Goal: Task Accomplishment & Management: Manage account settings

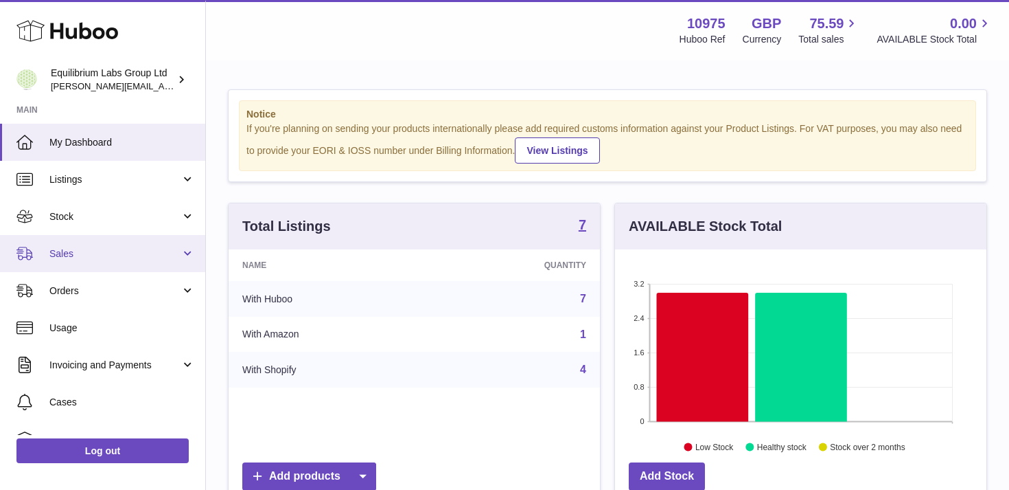
scroll to position [214, 371]
click at [167, 253] on span "Sales" at bounding box center [114, 253] width 131 height 13
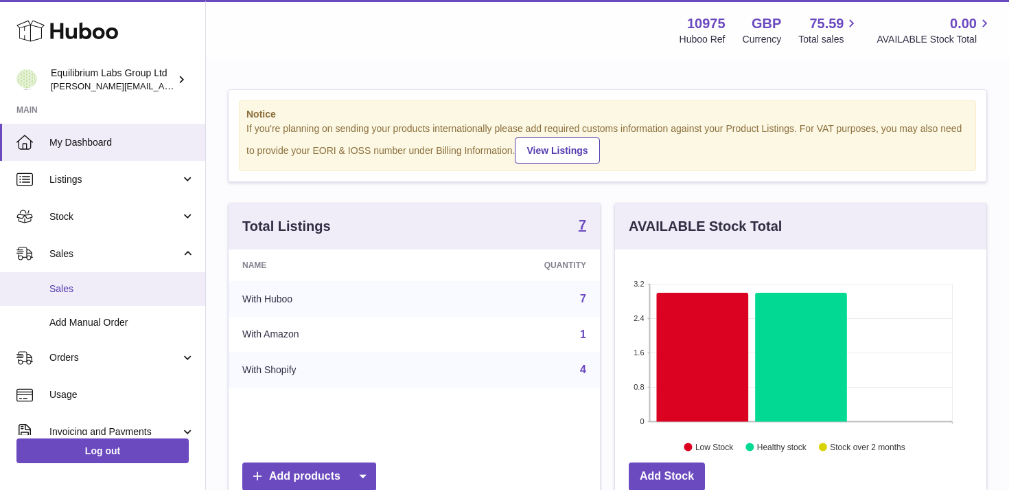
click at [141, 301] on link "Sales" at bounding box center [102, 289] width 205 height 34
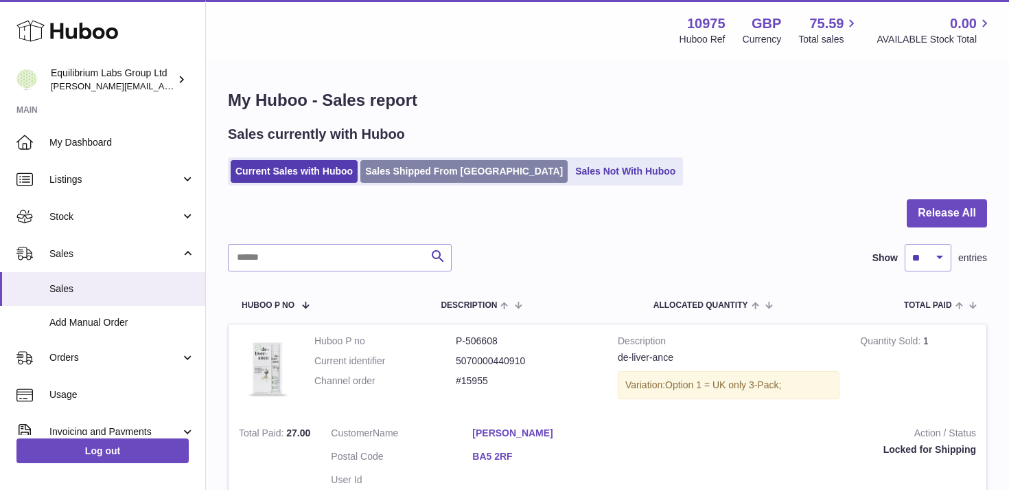
click at [411, 171] on link "Sales Shipped From [GEOGRAPHIC_DATA]" at bounding box center [463, 171] width 207 height 23
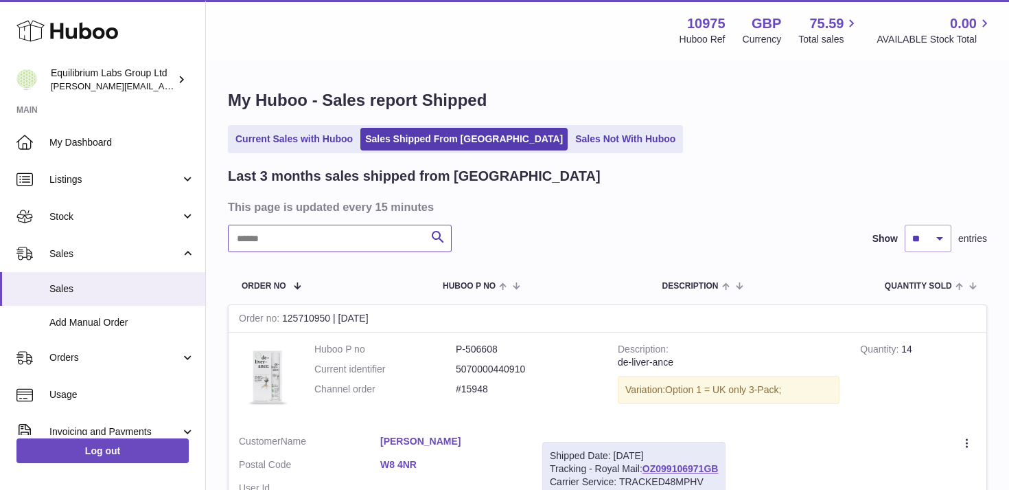
click at [273, 238] on input "text" at bounding box center [340, 238] width 224 height 27
paste input "********"
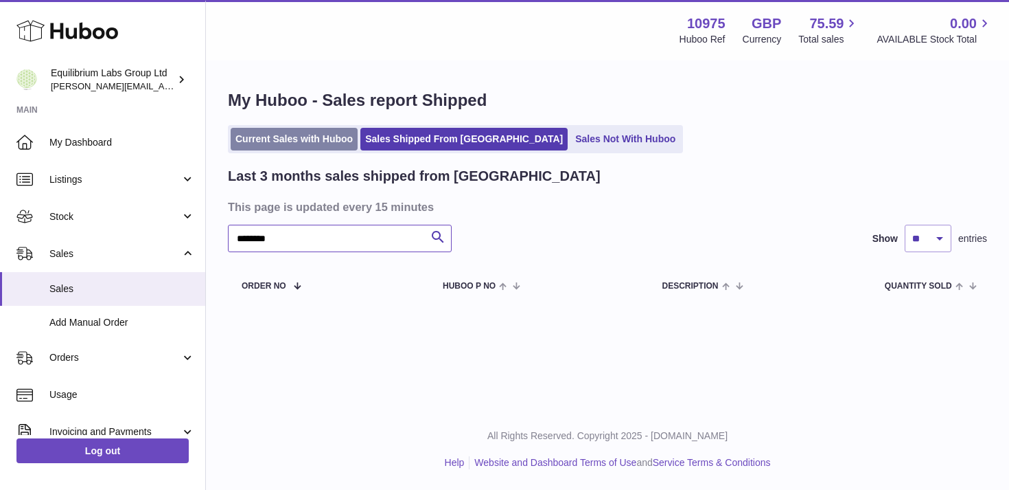
type input "********"
click at [277, 138] on link "Current Sales with Huboo" at bounding box center [294, 139] width 127 height 23
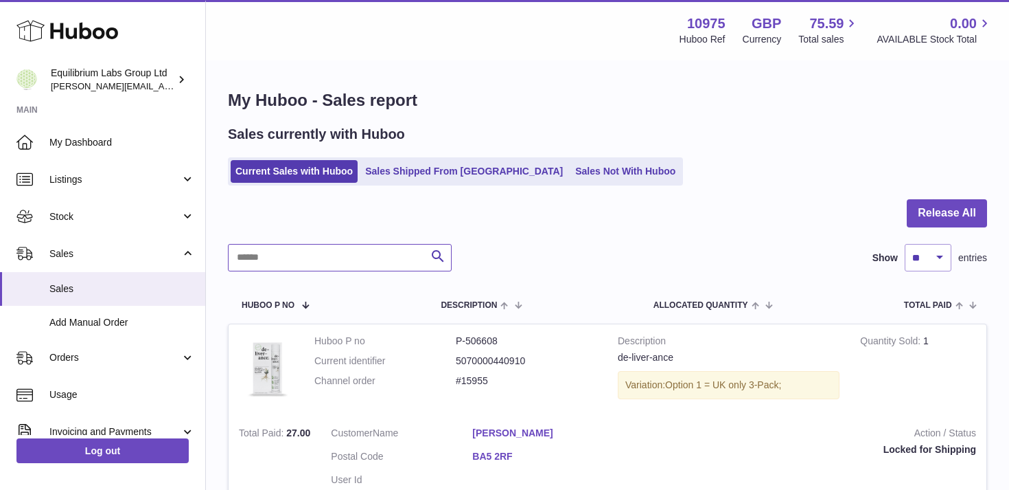
click at [303, 257] on input "text" at bounding box center [340, 257] width 224 height 27
paste input "********"
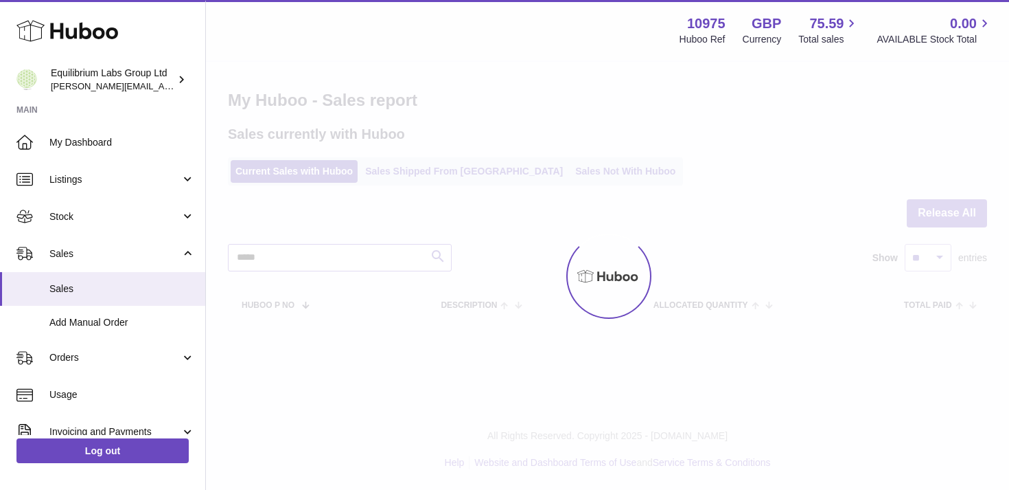
type input "*****"
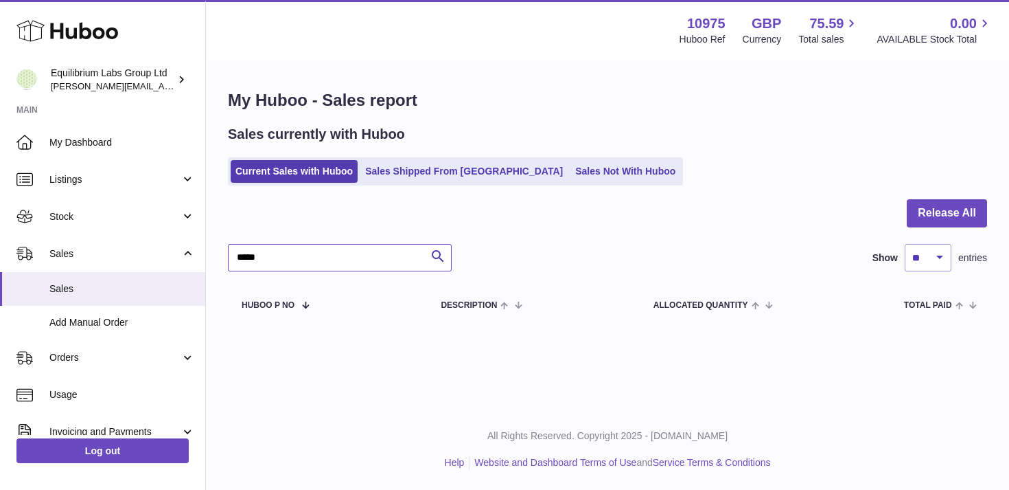
drag, startPoint x: 266, startPoint y: 260, endPoint x: 211, endPoint y: 246, distance: 56.1
click at [212, 246] on div "My Huboo - Sales report Sales currently with Huboo Current Sales with Huboo Sal…" at bounding box center [607, 206] width 803 height 289
click at [0, 168] on div at bounding box center [0, 245] width 0 height 490
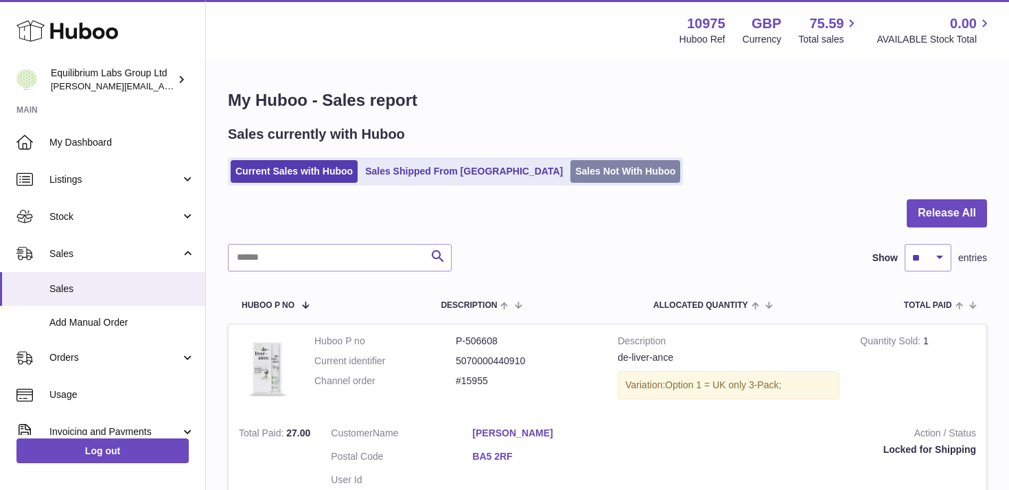
click at [571, 181] on link "Sales Not With Huboo" at bounding box center [626, 171] width 110 height 23
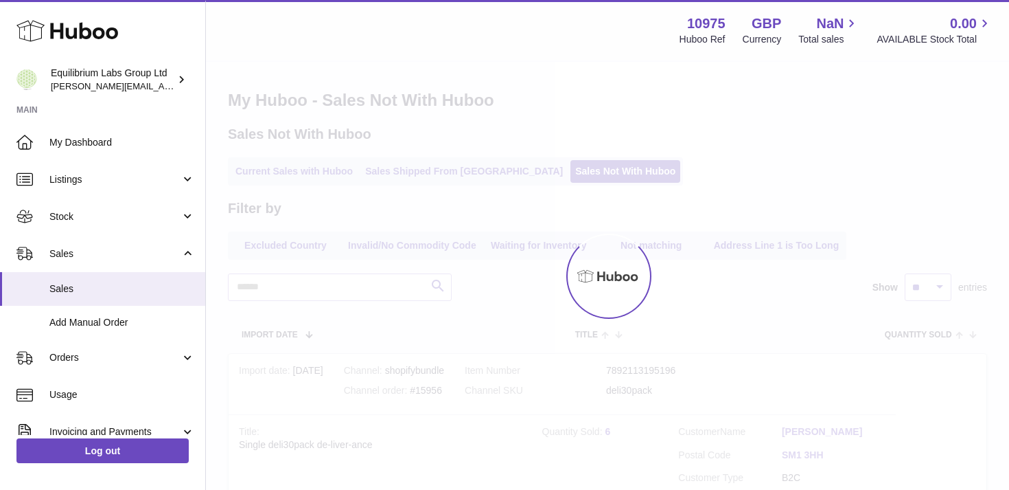
click at [261, 277] on div at bounding box center [607, 276] width 803 height 428
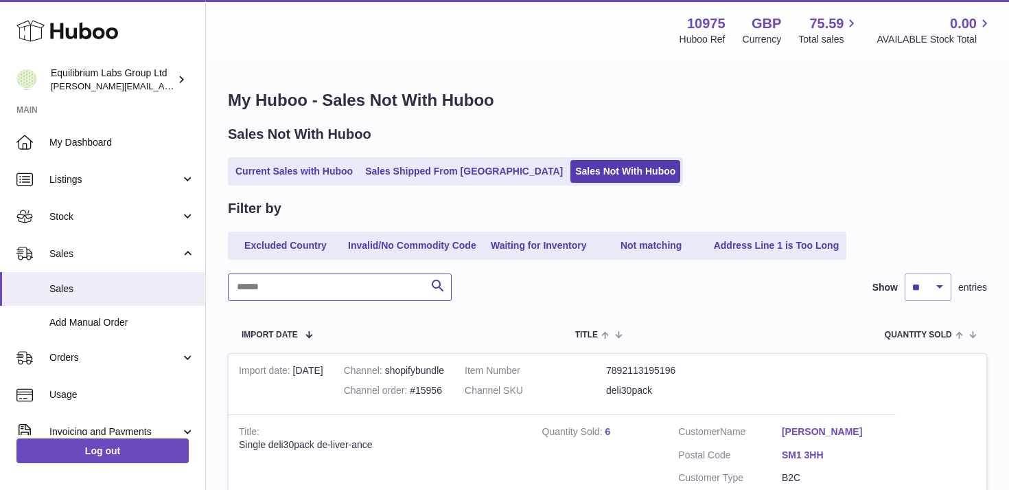
click at [261, 277] on input "text" at bounding box center [340, 286] width 224 height 27
paste input "*****"
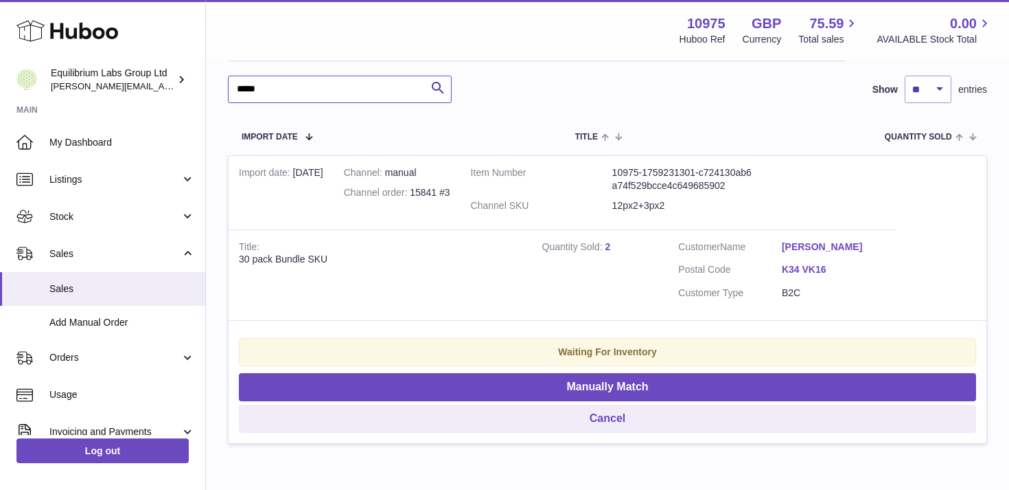
scroll to position [198, 0]
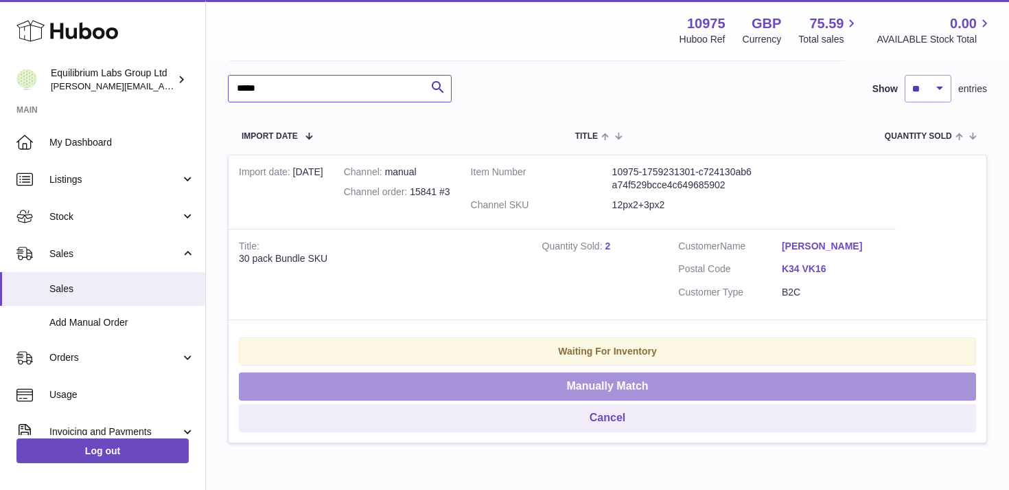
type input "*****"
click at [597, 389] on button "Manually Match" at bounding box center [607, 386] width 737 height 28
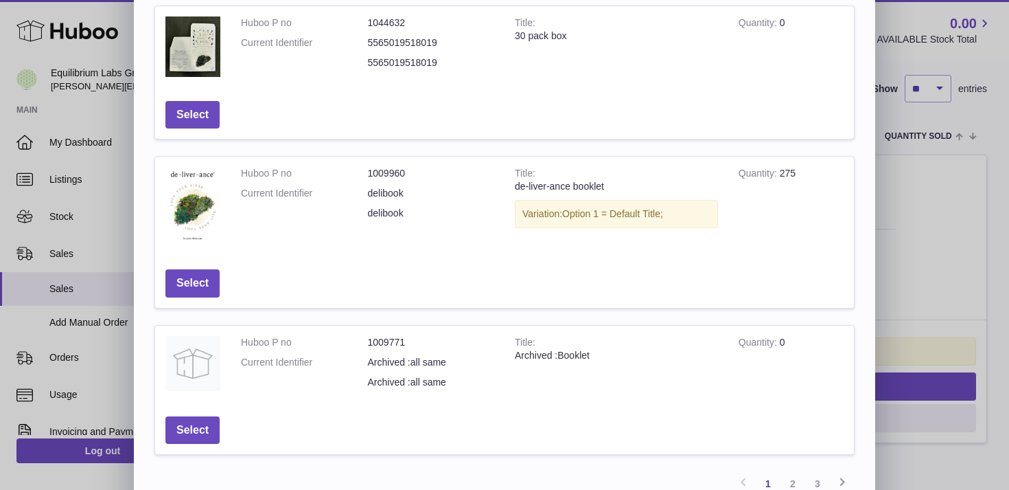
scroll to position [469, 0]
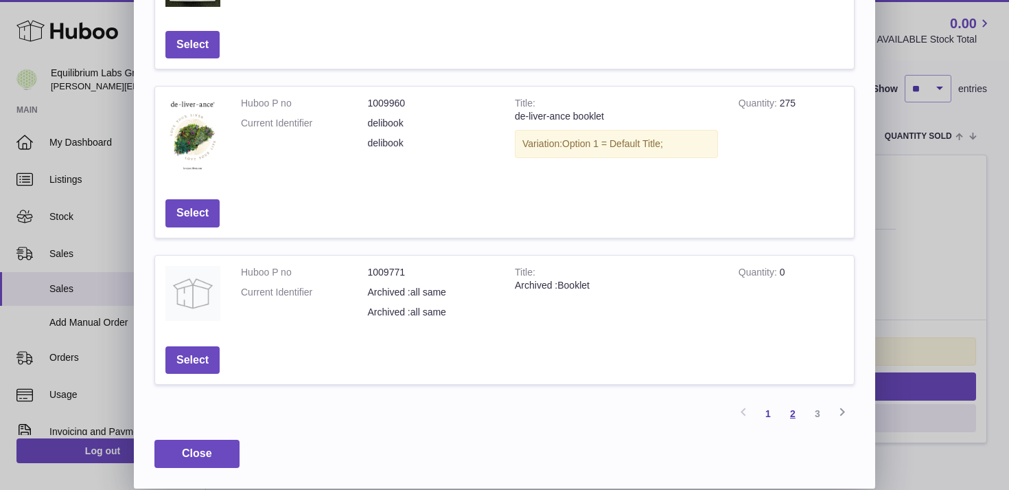
click at [792, 411] on link "2" at bounding box center [793, 413] width 25 height 25
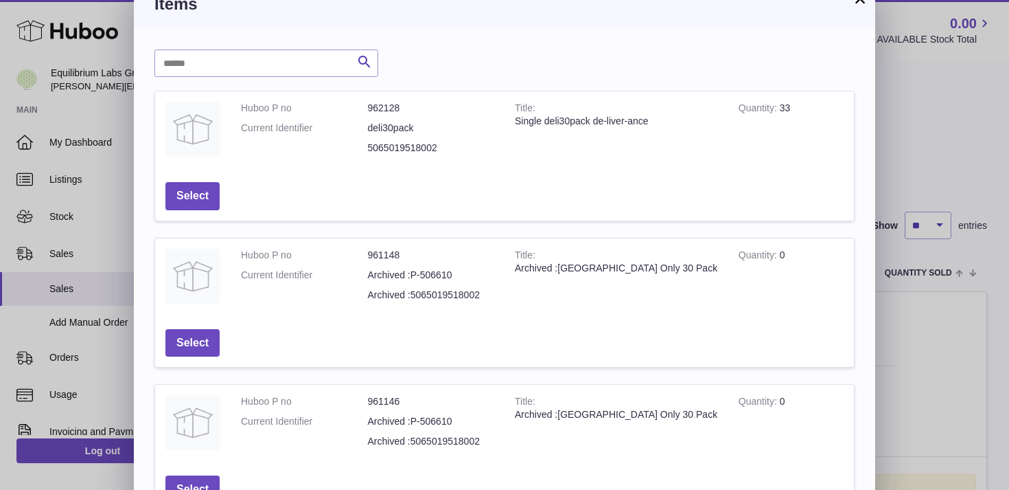
scroll to position [19, 0]
click at [207, 190] on button "Select" at bounding box center [192, 197] width 54 height 28
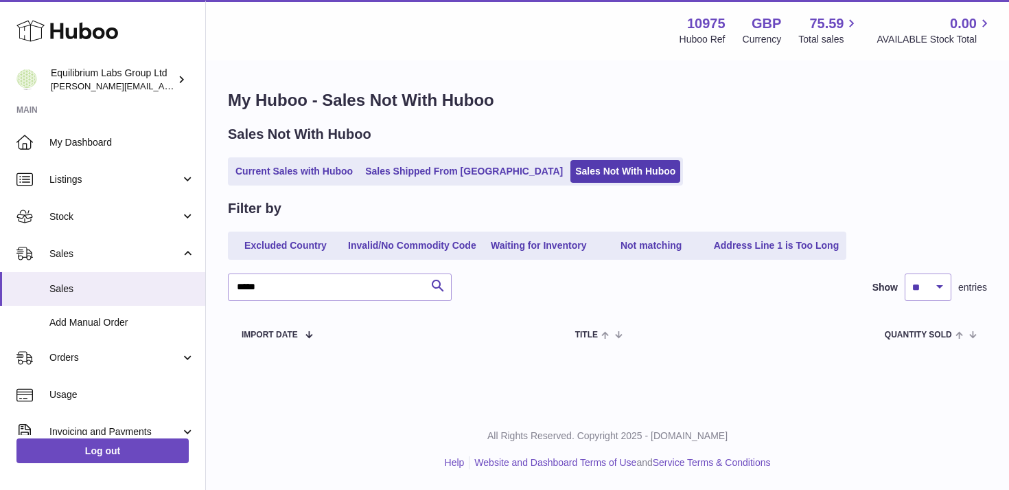
scroll to position [0, 0]
click at [290, 165] on link "Current Sales with Huboo" at bounding box center [294, 171] width 127 height 23
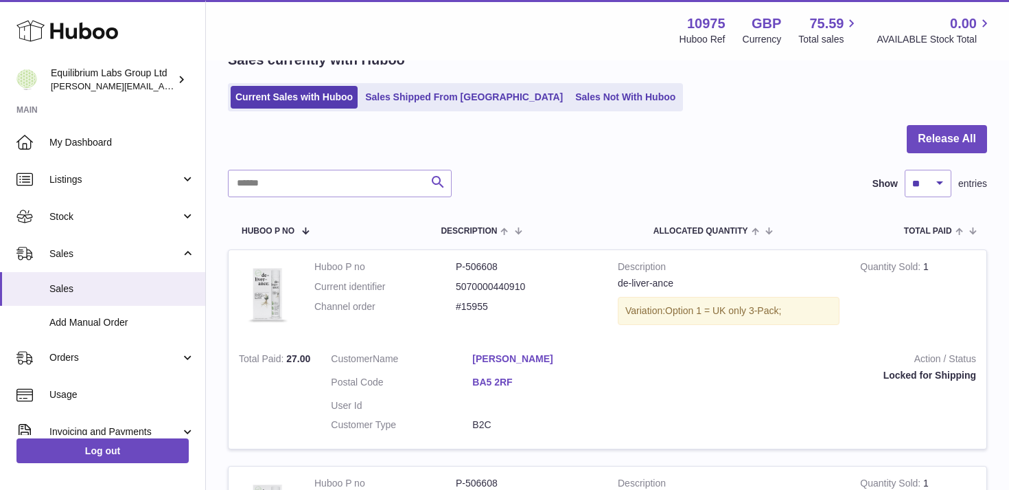
scroll to position [85, 0]
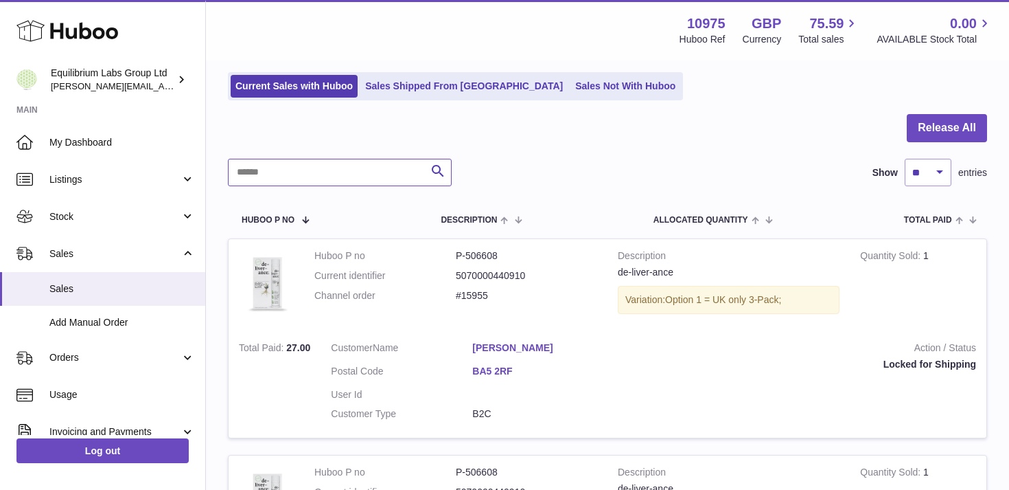
click at [334, 176] on input "text" at bounding box center [340, 172] width 224 height 27
paste input "********"
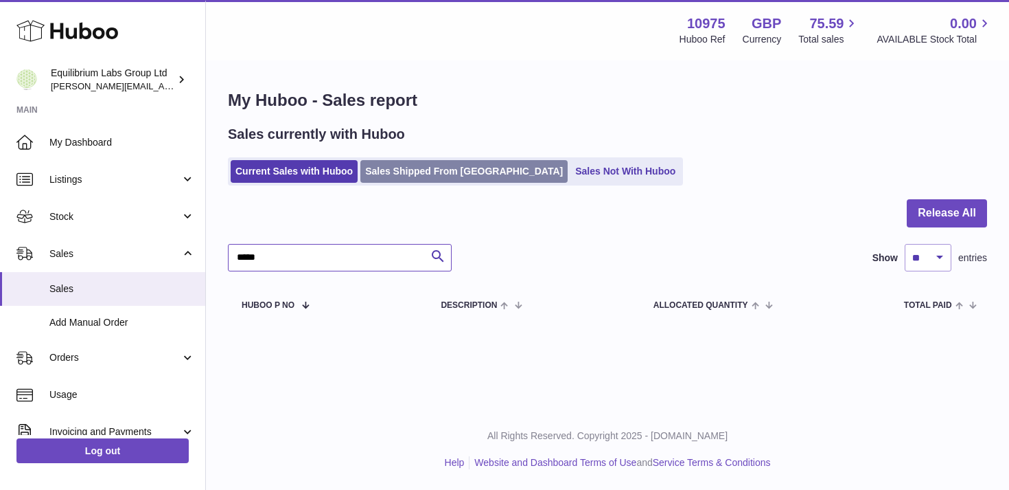
type input "*****"
click at [473, 181] on link "Sales Shipped From [GEOGRAPHIC_DATA]" at bounding box center [463, 171] width 207 height 23
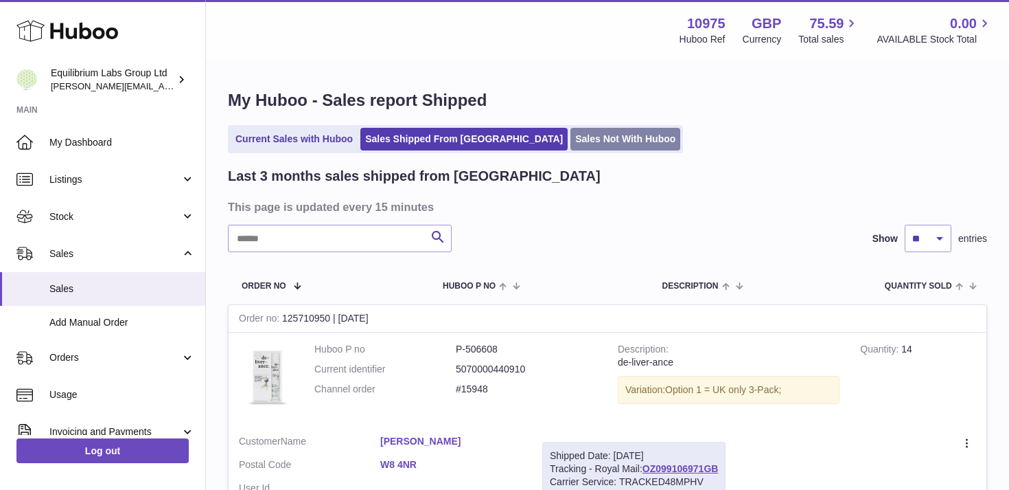
click at [571, 136] on link "Sales Not With Huboo" at bounding box center [626, 139] width 110 height 23
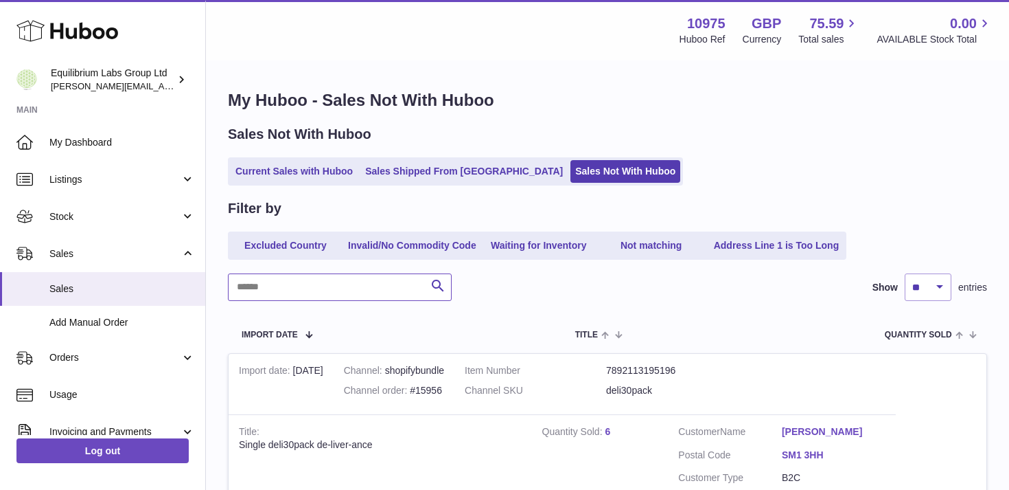
click at [312, 285] on input "text" at bounding box center [340, 286] width 224 height 27
paste input "********"
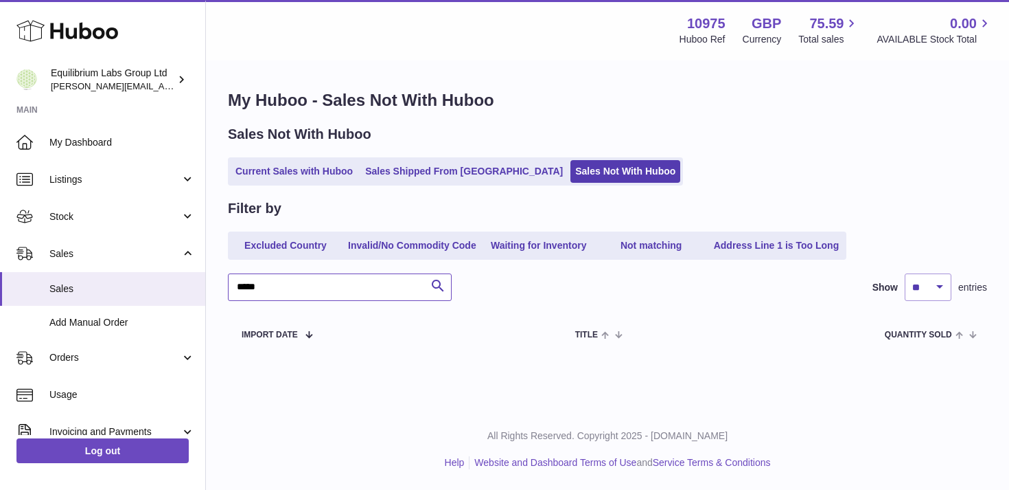
type input "*****"
click at [321, 174] on link "Current Sales with Huboo" at bounding box center [294, 171] width 127 height 23
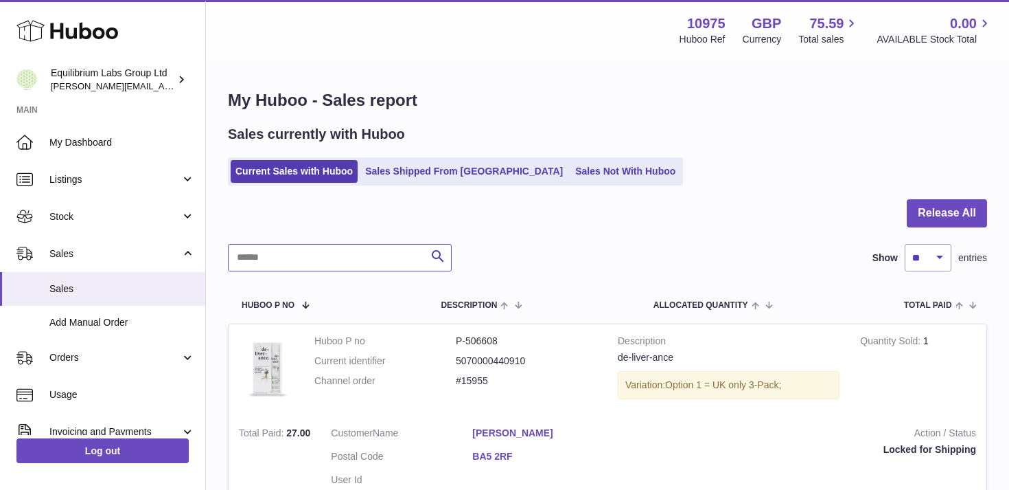
click at [264, 266] on input "text" at bounding box center [340, 257] width 224 height 27
paste input "********"
type input "*****"
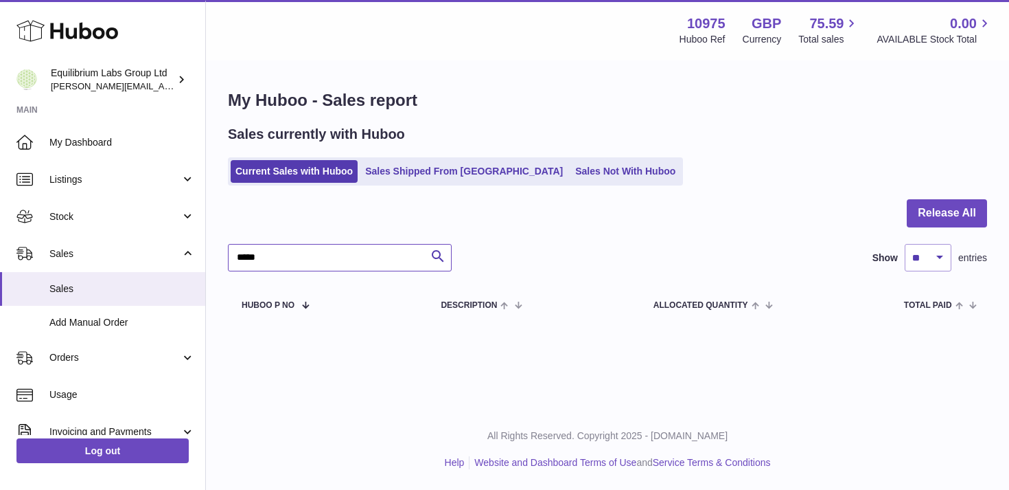
click at [271, 260] on input "*****" at bounding box center [340, 257] width 224 height 27
drag, startPoint x: 271, startPoint y: 260, endPoint x: 218, endPoint y: 251, distance: 53.7
click at [218, 251] on div "My Huboo - Sales report Sales currently with Huboo Current Sales with Huboo Sal…" at bounding box center [607, 206] width 803 height 289
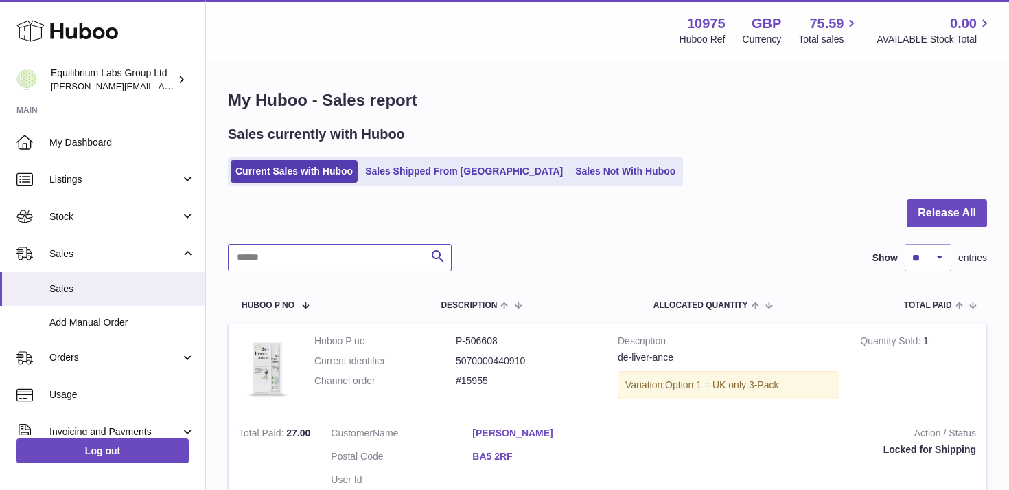
click at [258, 257] on input "text" at bounding box center [340, 257] width 224 height 27
click at [395, 170] on link "Sales Shipped From [GEOGRAPHIC_DATA]" at bounding box center [463, 171] width 207 height 23
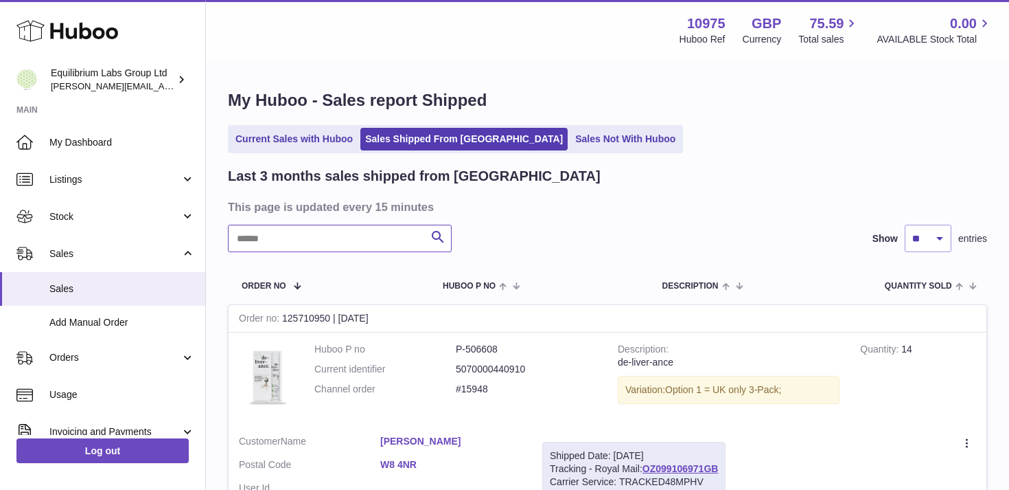
click at [260, 238] on input "text" at bounding box center [340, 238] width 224 height 27
paste input "*****"
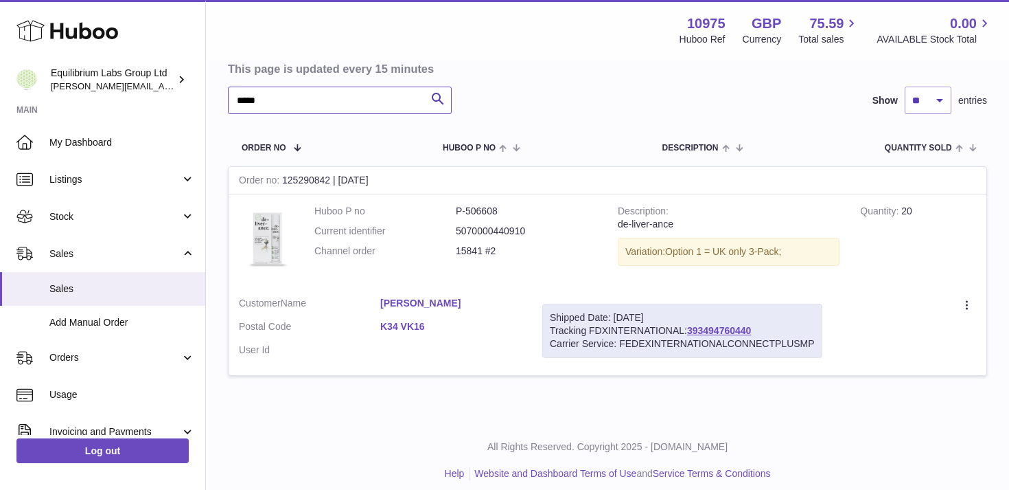
scroll to position [136, 0]
type input "*****"
drag, startPoint x: 360, startPoint y: 306, endPoint x: 436, endPoint y: 312, distance: 76.5
click at [436, 312] on dl "Customer Name [PERSON_NAME] Postal Code [GEOGRAPHIC_DATA] User Id" at bounding box center [380, 332] width 283 height 67
copy dl "[PERSON_NAME]"
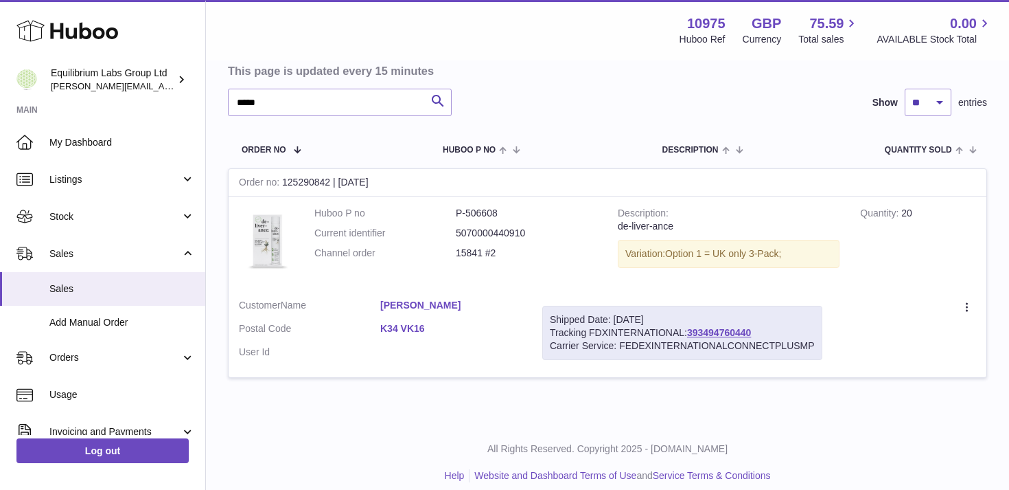
click at [523, 87] on div "Last 3 months sales shipped from [GEOGRAPHIC_DATA] This page is updated every 1…" at bounding box center [607, 212] width 759 height 363
click at [716, 325] on div "Shipped Date: [DATE]" at bounding box center [682, 319] width 265 height 13
click at [716, 332] on link "393494760440" at bounding box center [719, 332] width 64 height 11
click at [273, 99] on input "*****" at bounding box center [340, 102] width 224 height 27
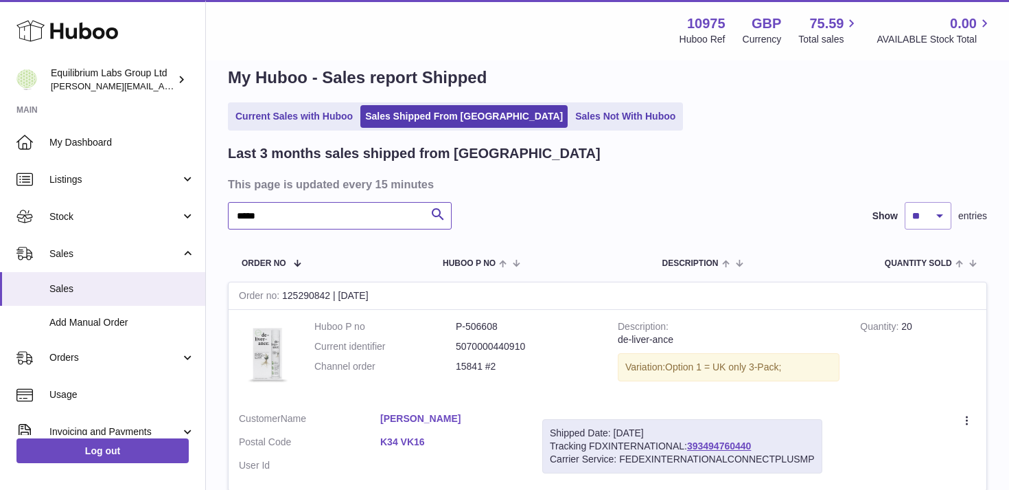
scroll to position [0, 0]
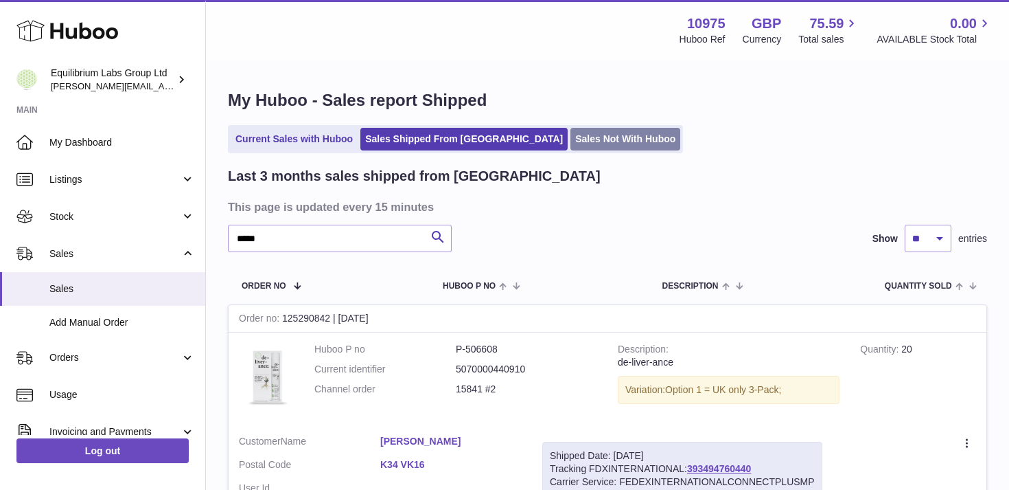
click at [571, 141] on link "Sales Not With Huboo" at bounding box center [626, 139] width 110 height 23
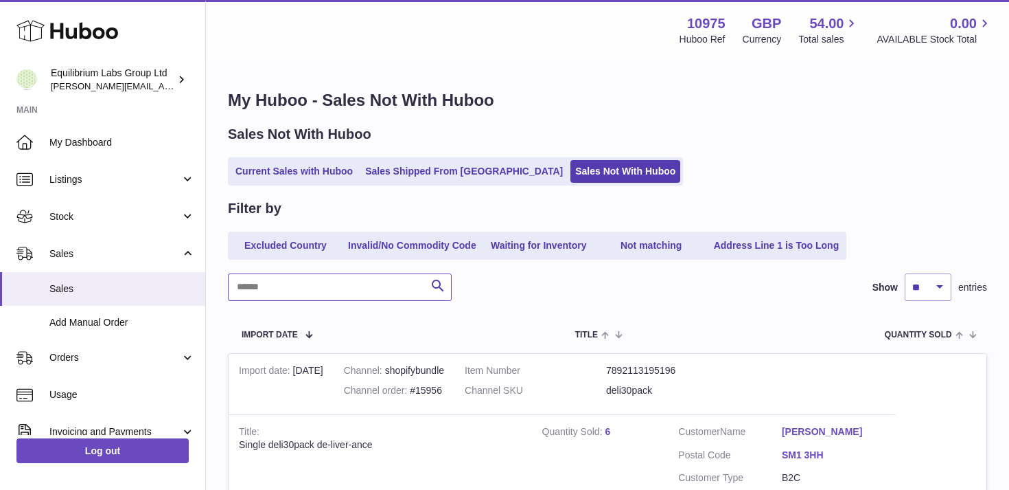
click at [264, 292] on input "text" at bounding box center [340, 286] width 224 height 27
paste input "*****"
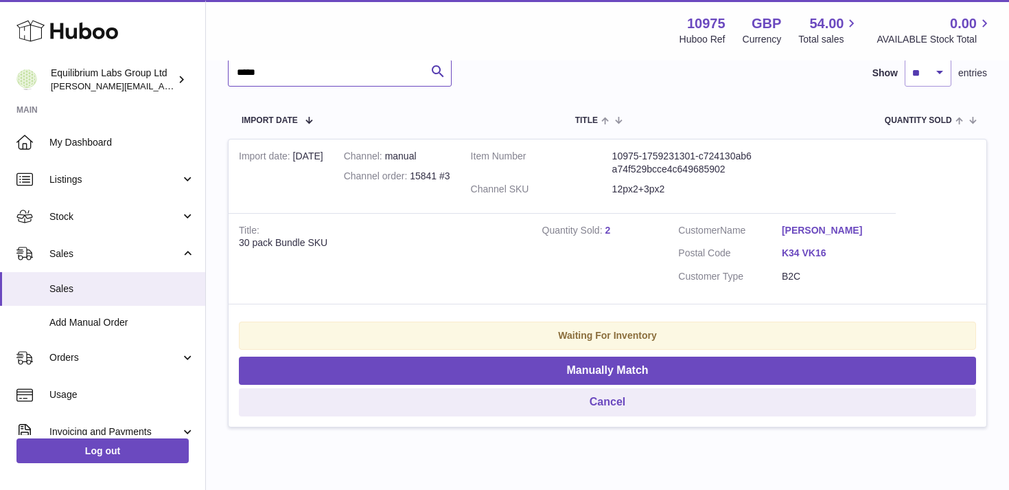
scroll to position [215, 0]
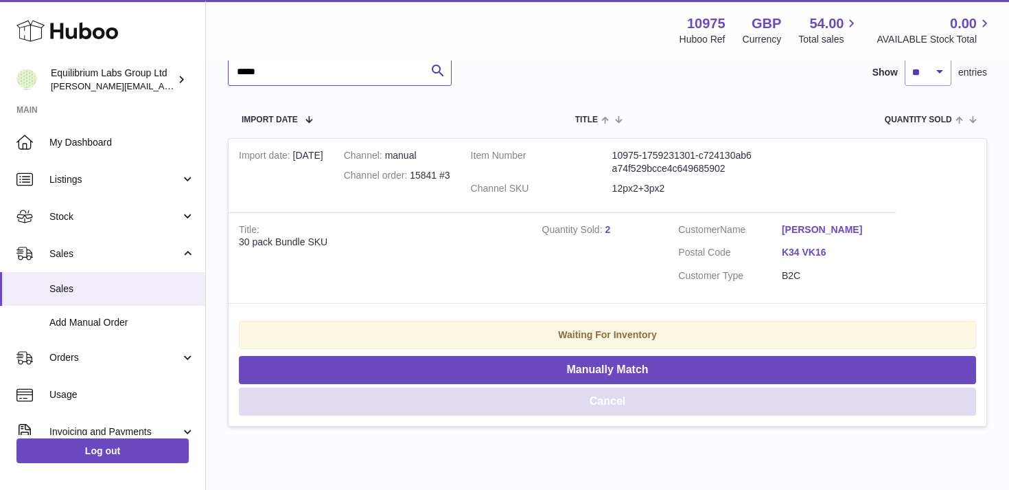
type input "*****"
click at [615, 409] on button "Cancel" at bounding box center [607, 401] width 737 height 28
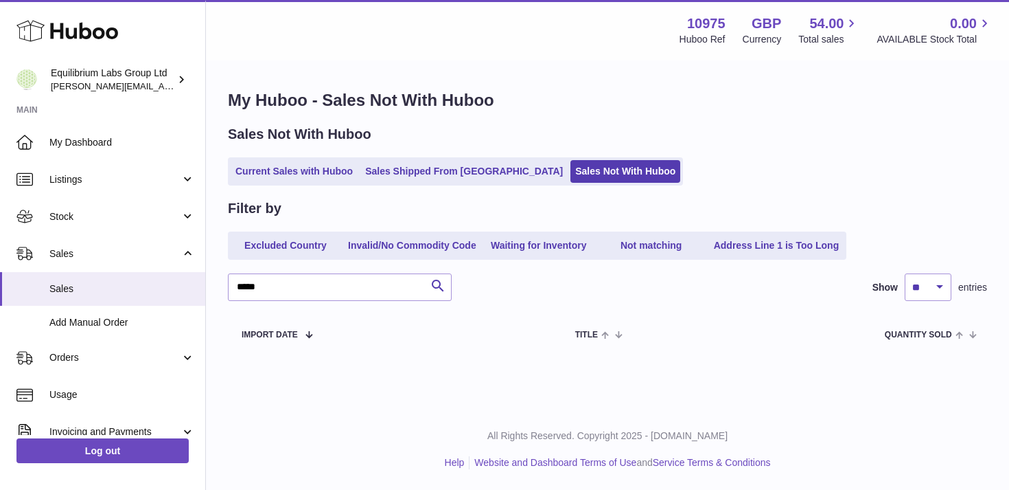
scroll to position [0, 0]
click at [550, 326] on tr "Import date Channel Item Number / Channel SKU Title Quantity Sold Customer Acti…" at bounding box center [607, 333] width 759 height 38
click at [104, 76] on div "Equilibrium Labs Group Ltd h.woodrow@theliverclinic.com" at bounding box center [113, 80] width 124 height 26
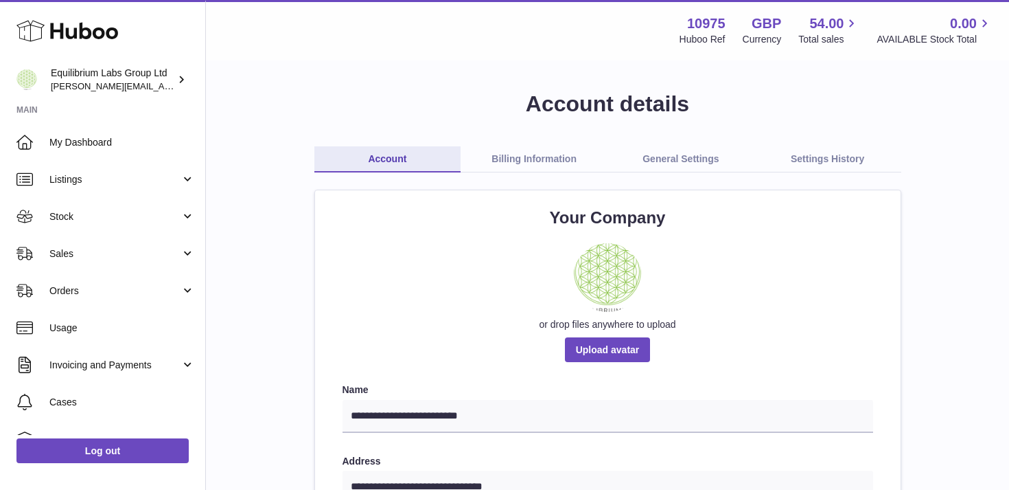
click at [701, 159] on link "General Settings" at bounding box center [681, 159] width 147 height 26
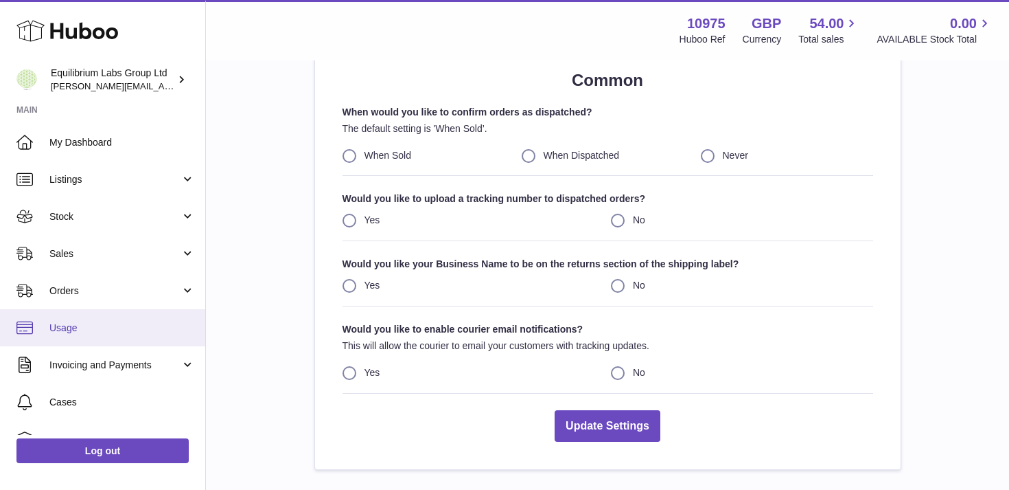
scroll to position [97, 0]
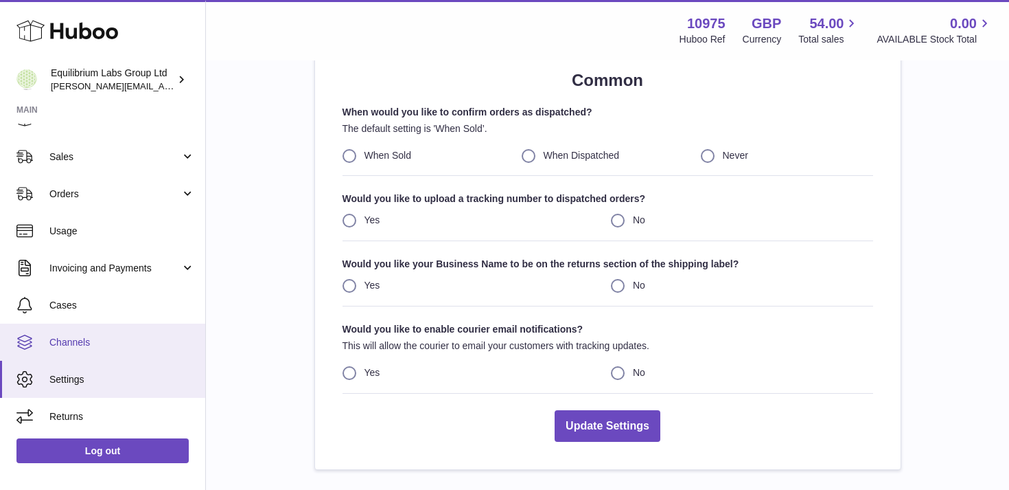
click at [133, 332] on link "Channels" at bounding box center [102, 341] width 205 height 37
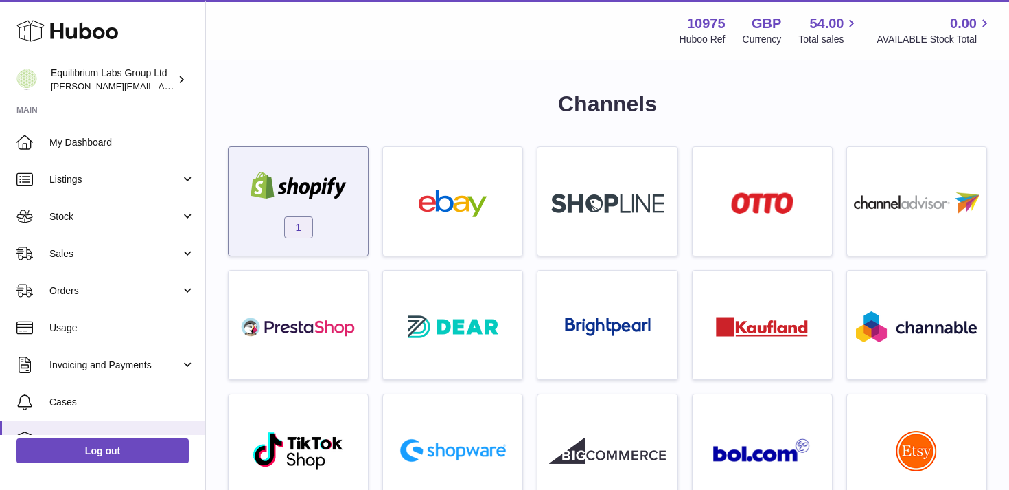
click at [285, 183] on img at bounding box center [298, 185] width 117 height 27
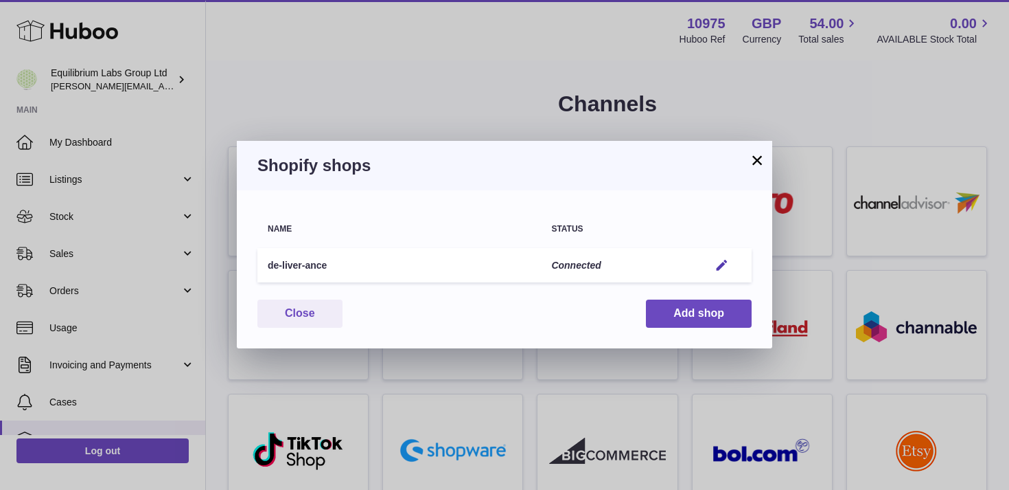
click at [684, 270] on td "Connected" at bounding box center [620, 265] width 158 height 35
click at [722, 264] on em "button" at bounding box center [722, 265] width 14 height 14
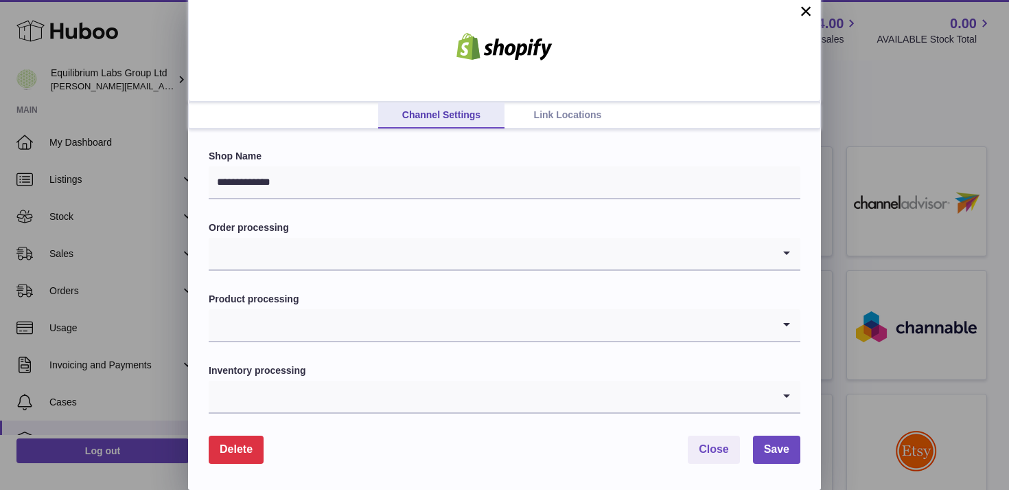
scroll to position [9, 0]
click at [395, 255] on input "Search for option" at bounding box center [491, 253] width 564 height 32
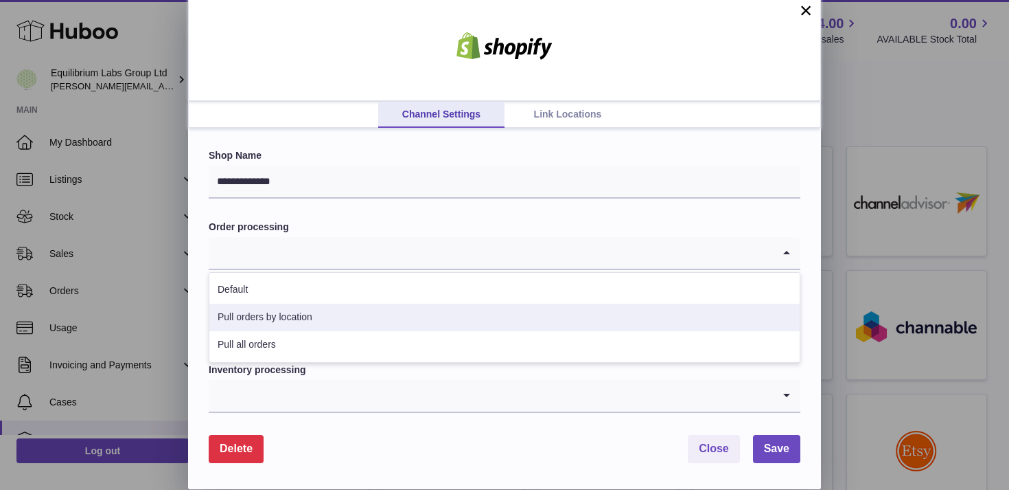
click at [334, 323] on li "Pull orders by location" at bounding box center [504, 316] width 590 height 27
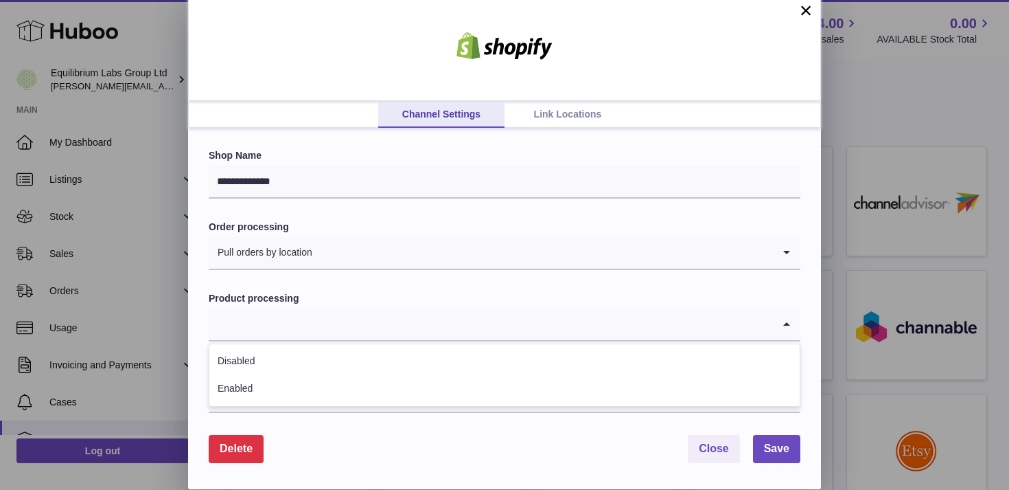
click at [307, 321] on input "Search for option" at bounding box center [491, 324] width 564 height 32
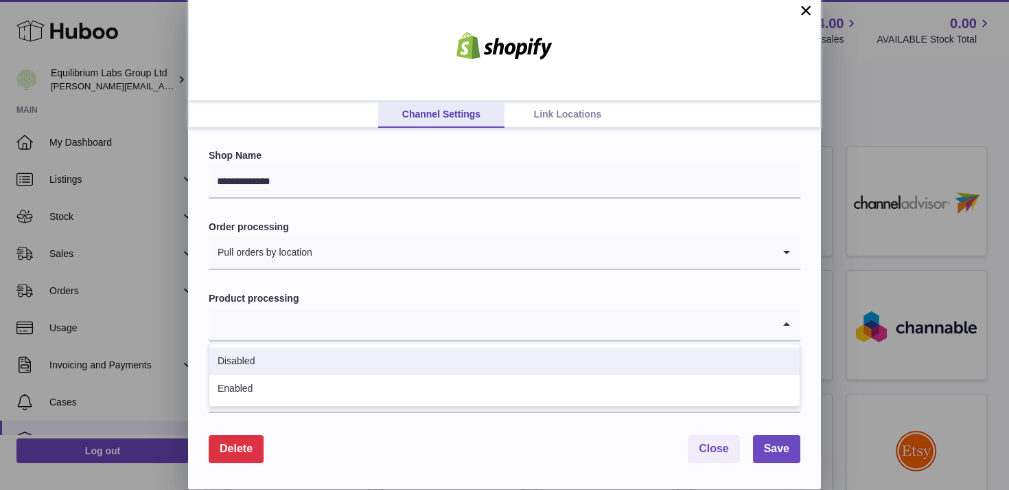
click at [310, 287] on form "**********" at bounding box center [505, 305] width 592 height 313
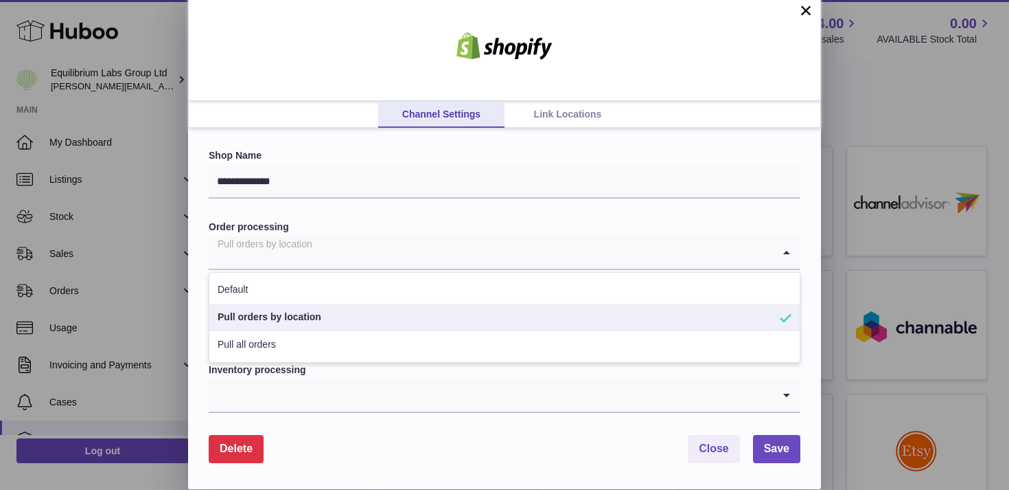
click at [312, 263] on div "Pull orders by location" at bounding box center [491, 253] width 564 height 32
click at [251, 314] on li "Pull orders by location" at bounding box center [504, 316] width 590 height 27
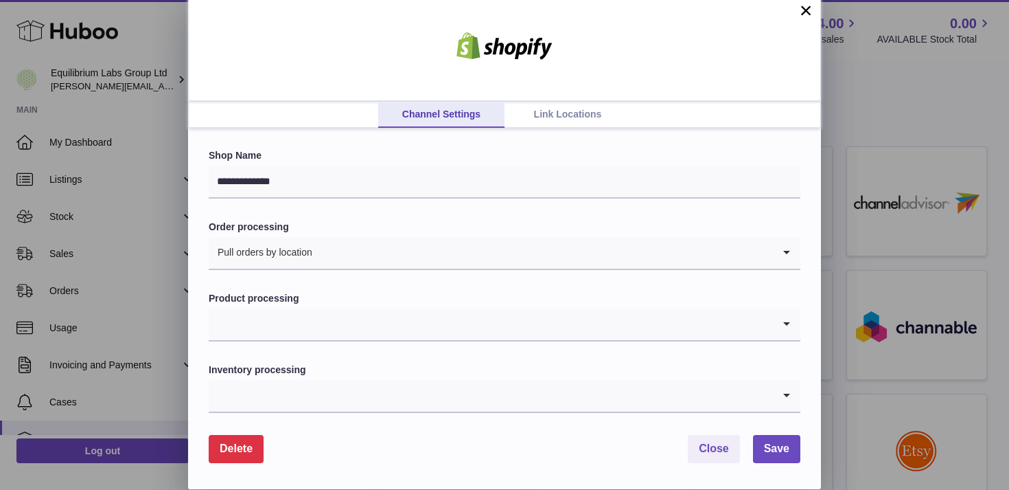
click at [551, 114] on link "Link Locations" at bounding box center [568, 115] width 126 height 26
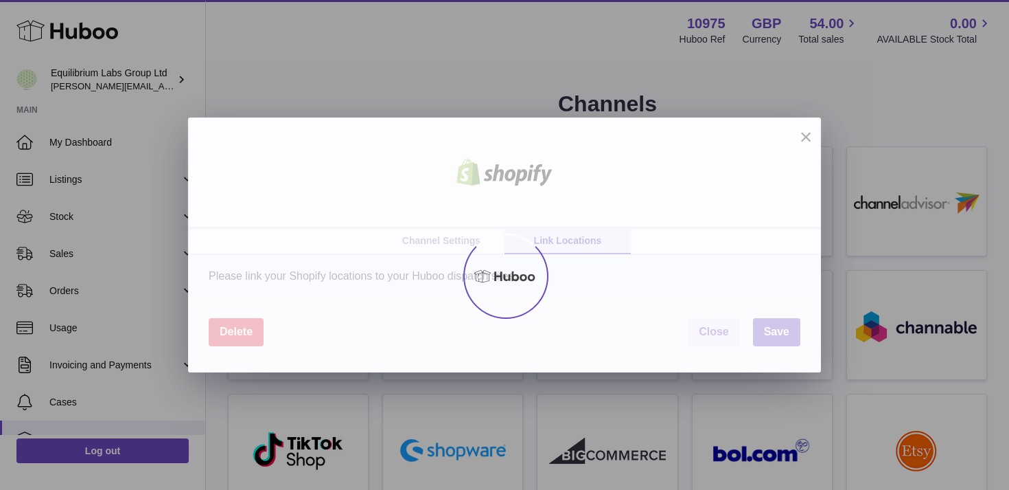
scroll to position [0, 0]
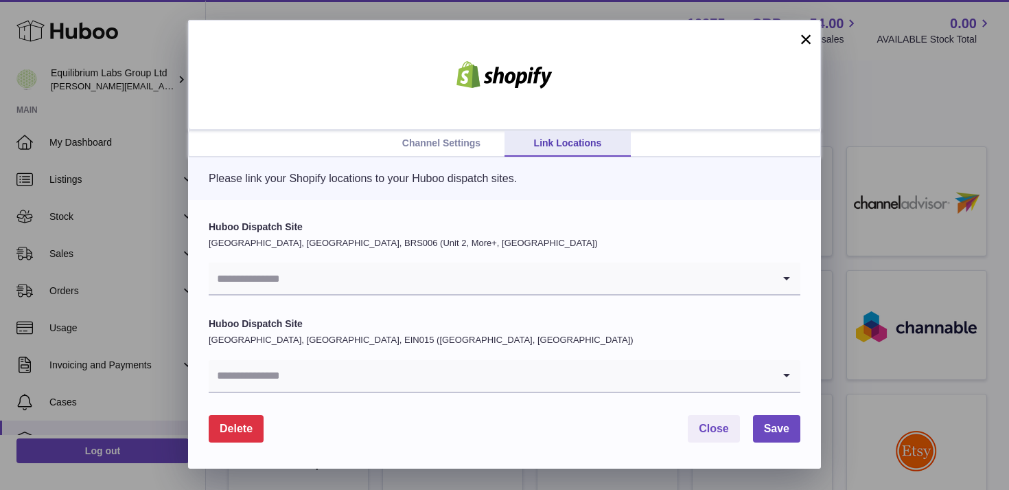
click at [420, 284] on input "Search for option" at bounding box center [491, 278] width 564 height 32
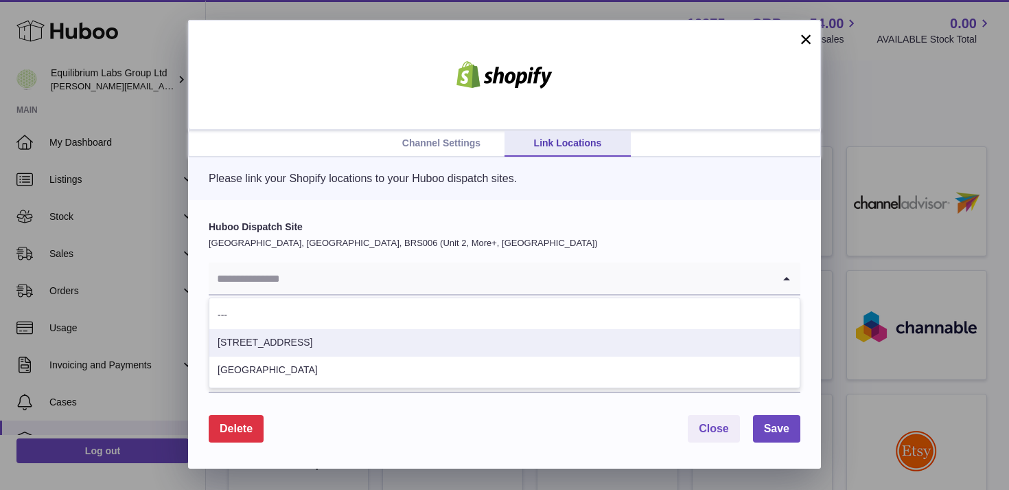
click at [332, 350] on li "10 Pastow Road" at bounding box center [504, 342] width 590 height 27
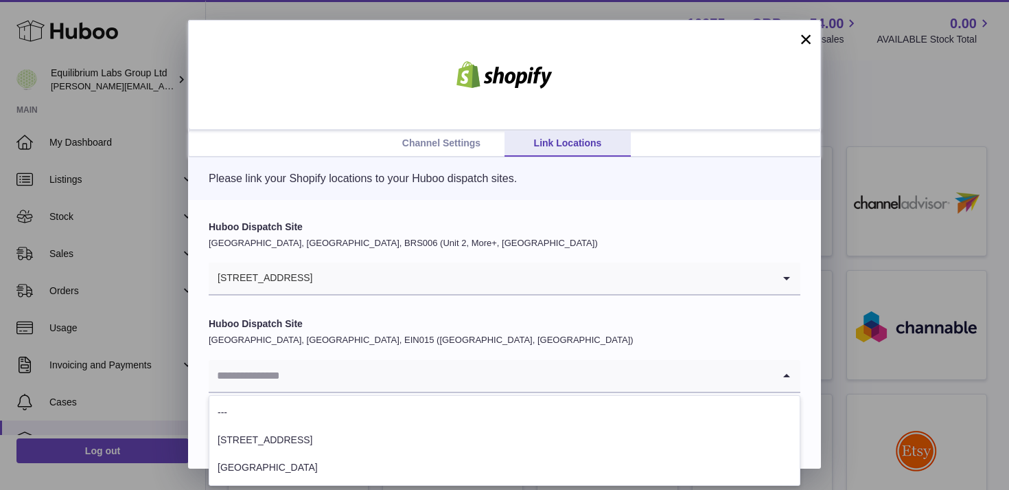
click at [340, 370] on input "Search for option" at bounding box center [491, 376] width 564 height 32
click at [321, 323] on label "Huboo Dispatch Site" at bounding box center [505, 323] width 592 height 13
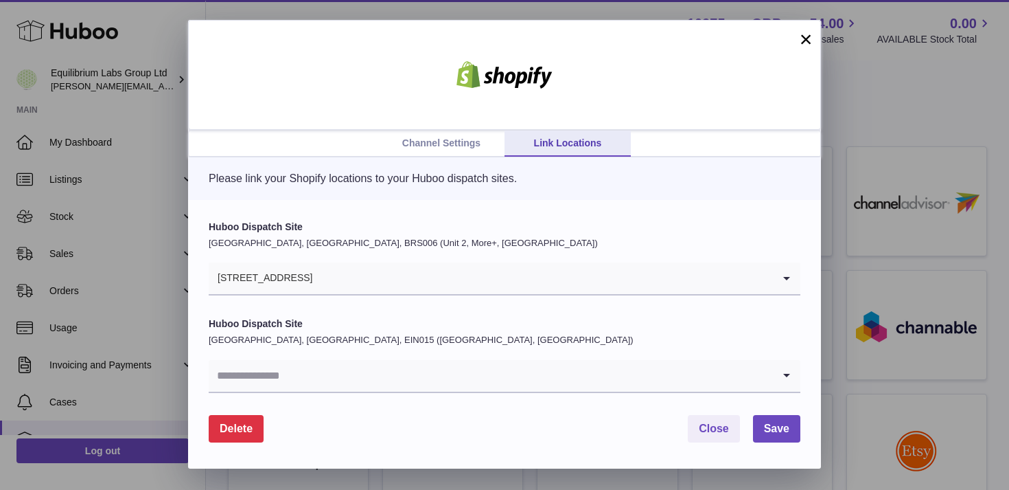
click at [332, 382] on input "Search for option" at bounding box center [491, 376] width 564 height 32
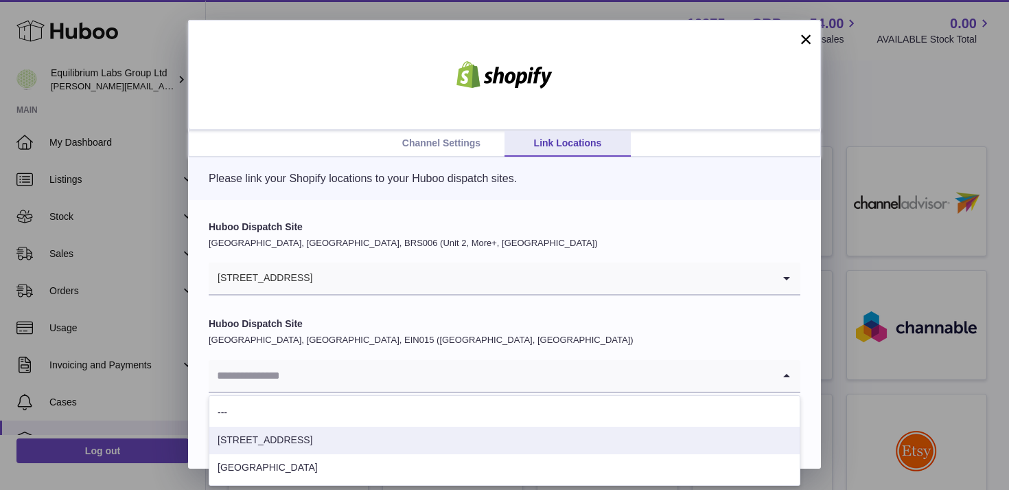
click at [325, 441] on li "10 Pastow Road" at bounding box center [504, 439] width 590 height 27
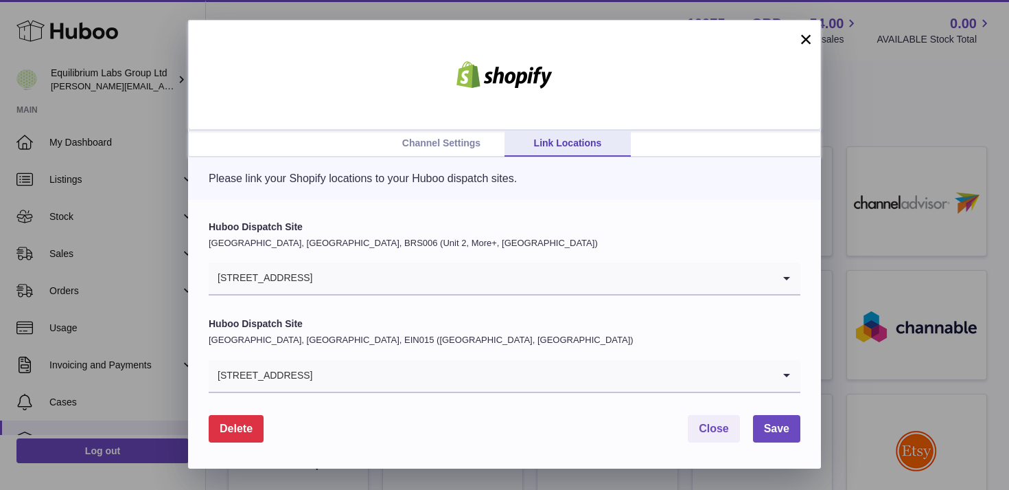
click at [467, 146] on link "Channel Settings" at bounding box center [441, 143] width 126 height 26
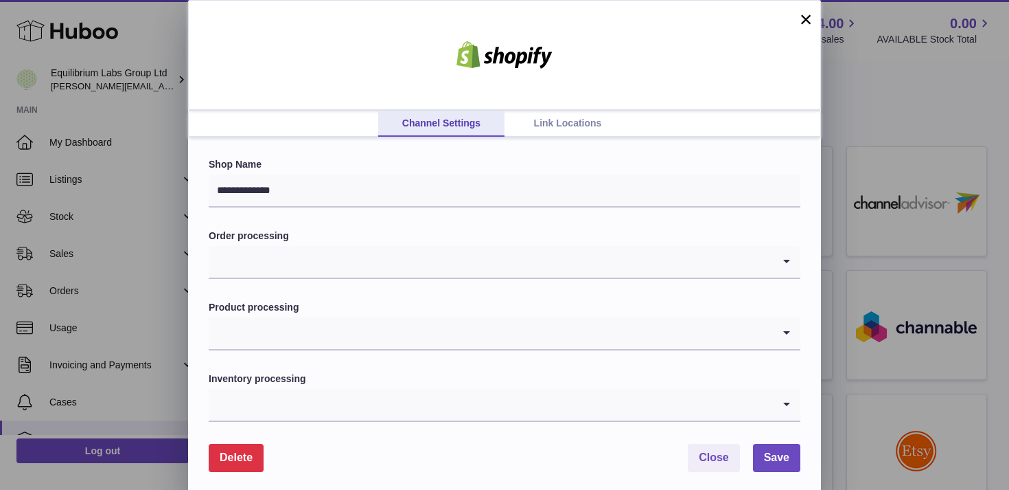
scroll to position [9, 0]
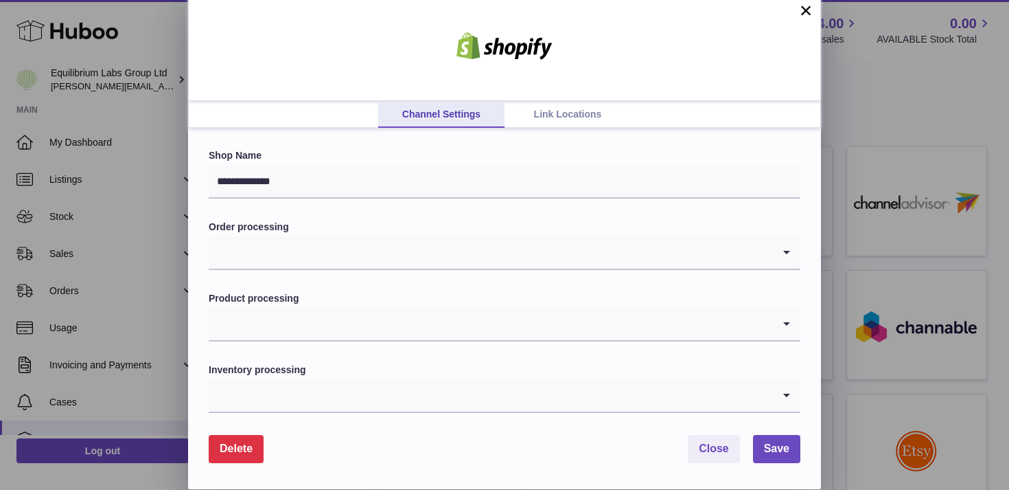
click at [459, 249] on input "Search for option" at bounding box center [491, 253] width 564 height 32
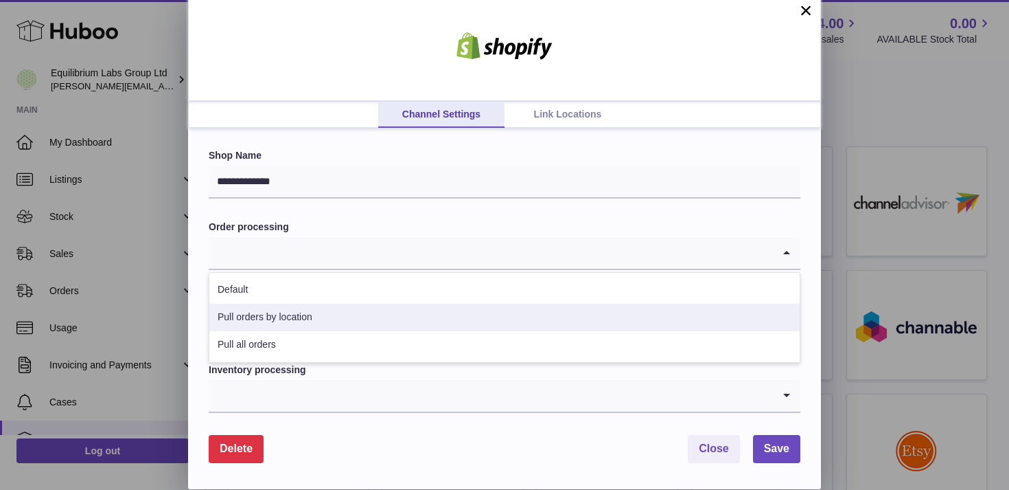
click at [327, 323] on li "Pull orders by location" at bounding box center [504, 316] width 590 height 27
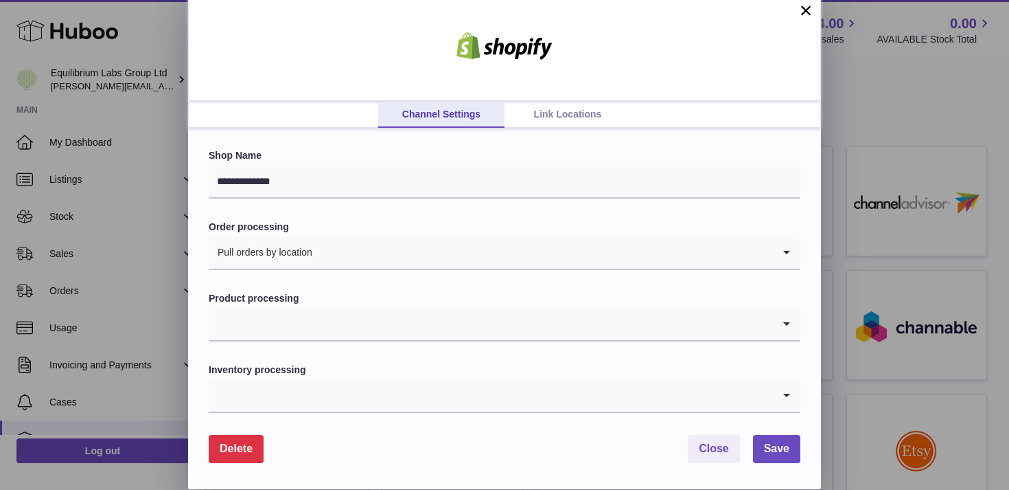
click at [568, 112] on link "Link Locations" at bounding box center [568, 115] width 126 height 26
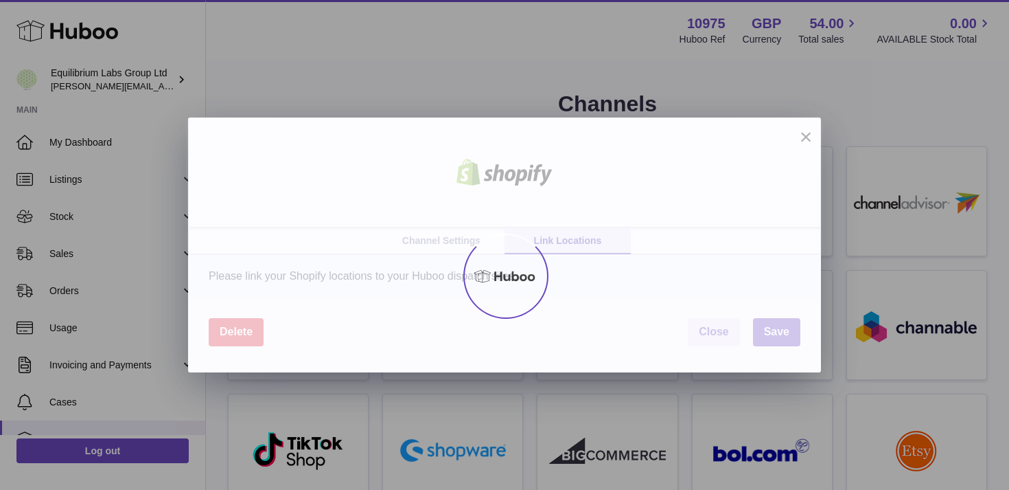
scroll to position [0, 0]
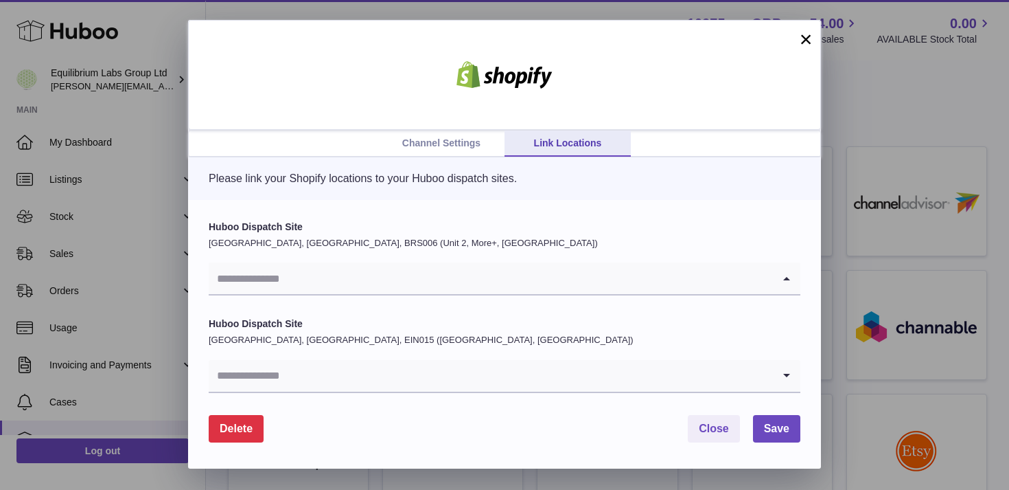
click at [431, 287] on input "Search for option" at bounding box center [491, 278] width 564 height 32
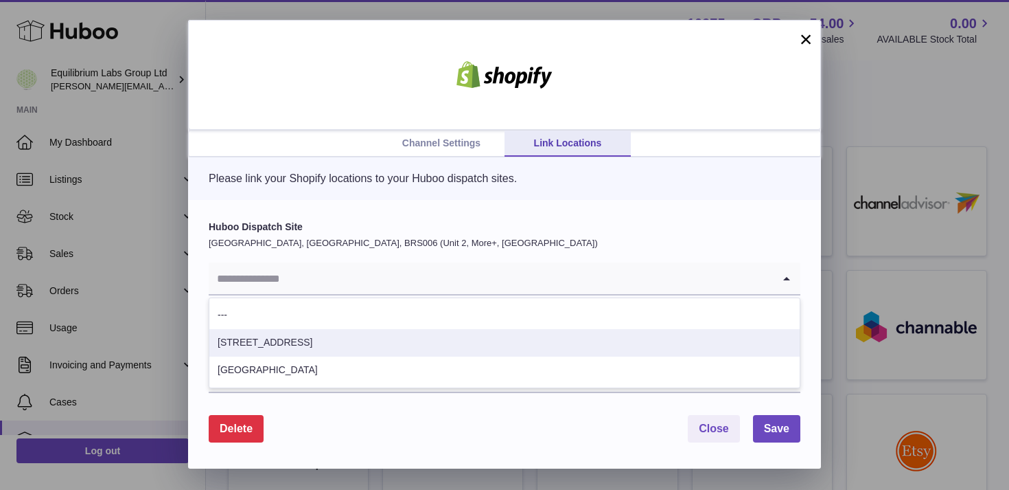
click at [295, 349] on li "10 Pastow Road" at bounding box center [504, 342] width 590 height 27
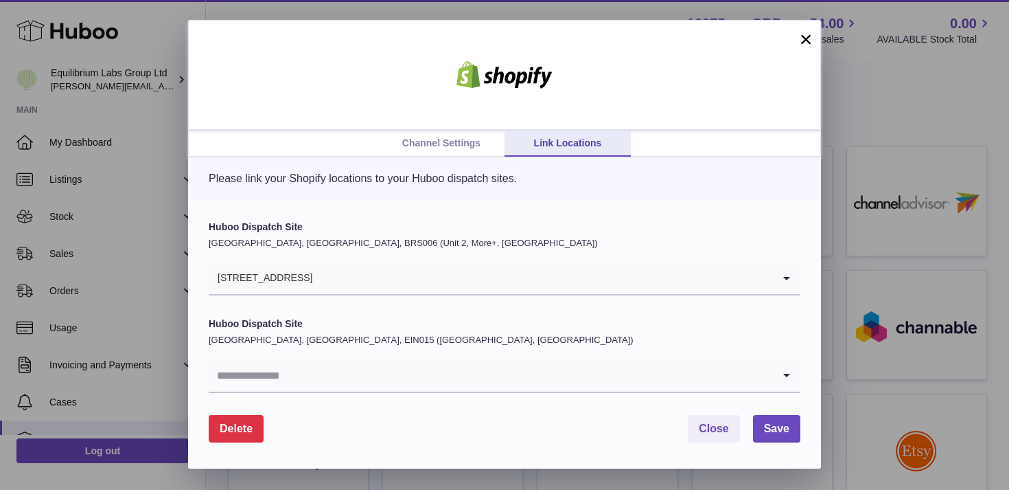
click at [301, 371] on input "Search for option" at bounding box center [491, 376] width 564 height 32
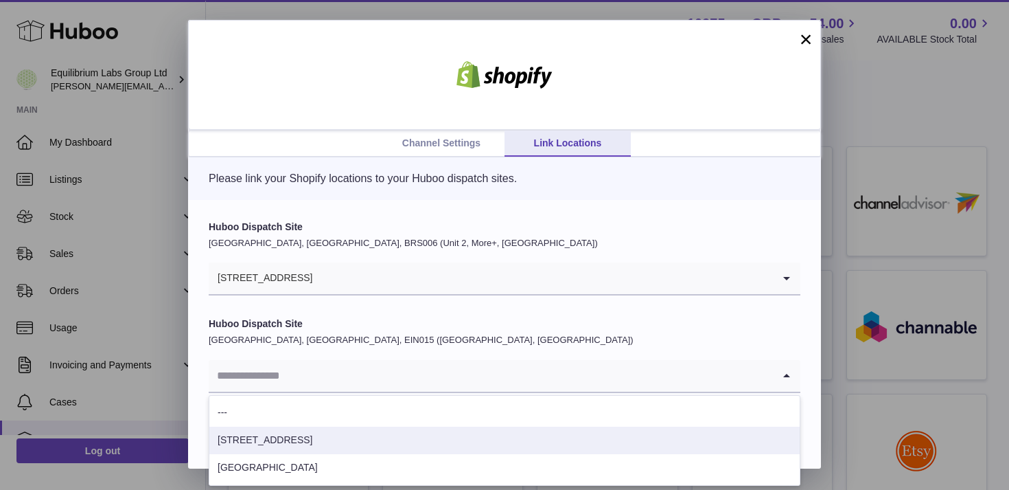
click at [306, 437] on li "10 Pastow Road" at bounding box center [504, 439] width 590 height 27
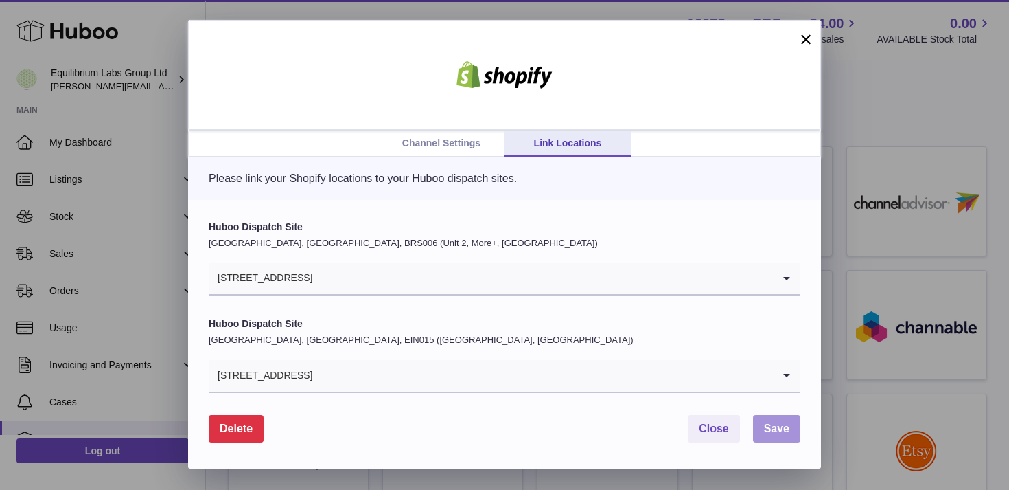
click at [759, 426] on button "Save" at bounding box center [776, 429] width 47 height 28
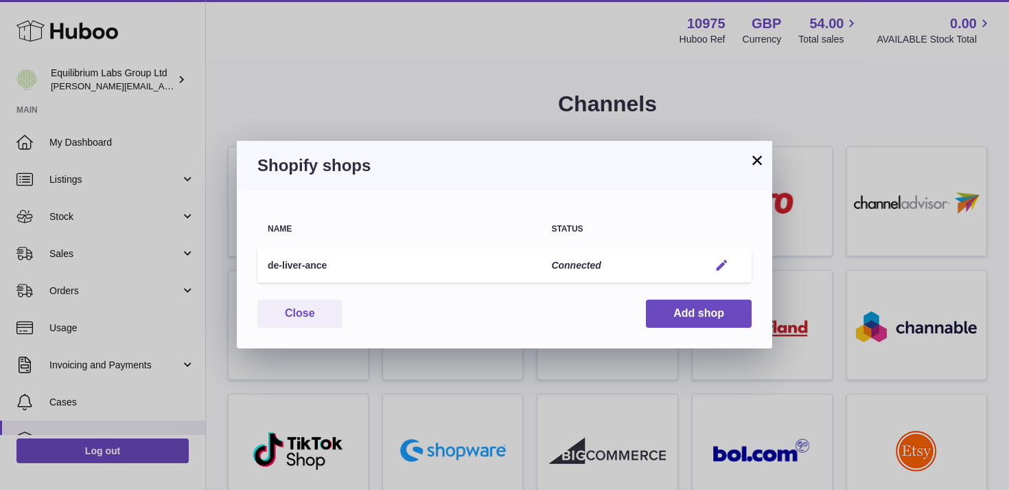
click at [723, 265] on em "button" at bounding box center [722, 265] width 14 height 14
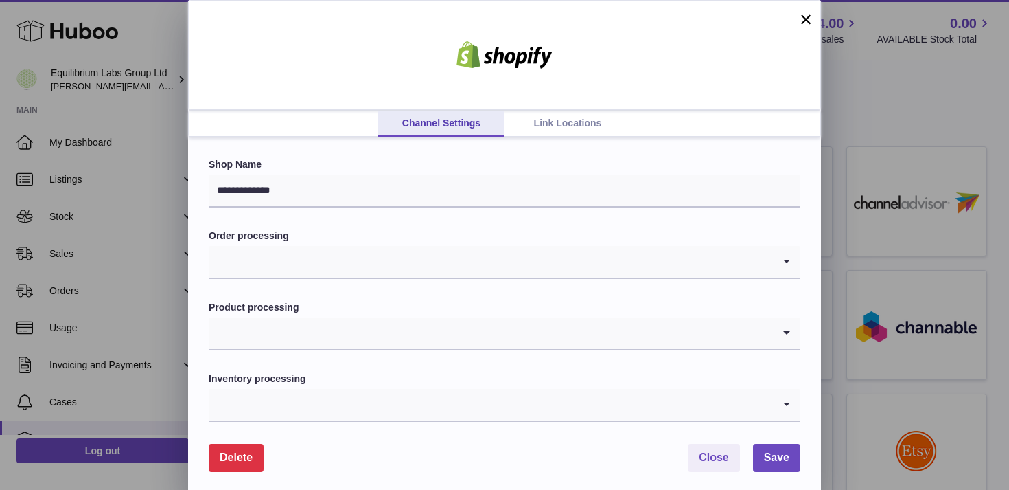
click at [548, 119] on link "Link Locations" at bounding box center [568, 124] width 126 height 26
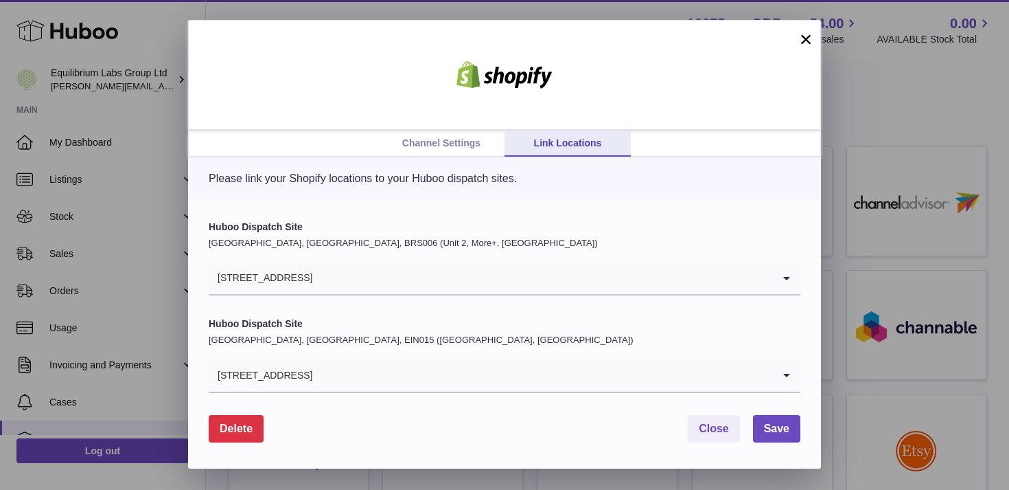
click at [429, 146] on link "Channel Settings" at bounding box center [441, 143] width 126 height 26
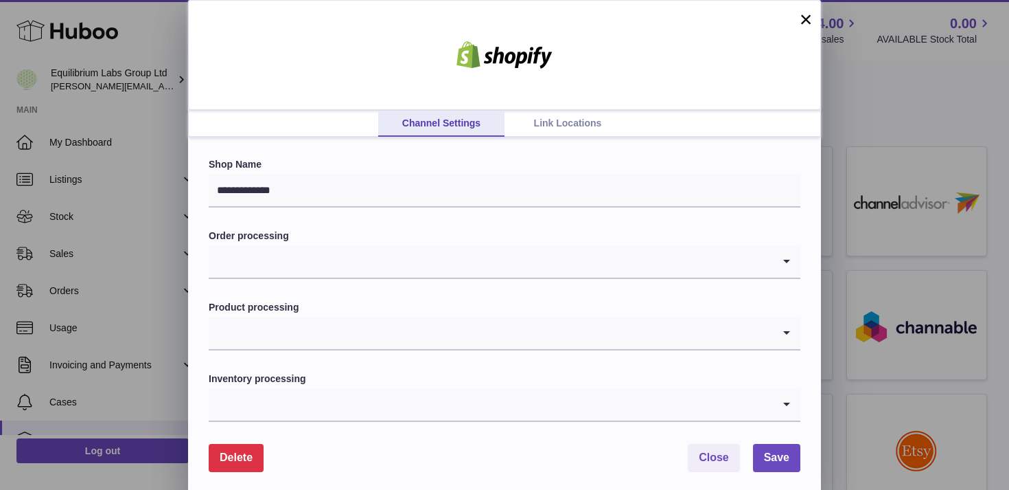
click at [342, 271] on input "Search for option" at bounding box center [491, 262] width 564 height 32
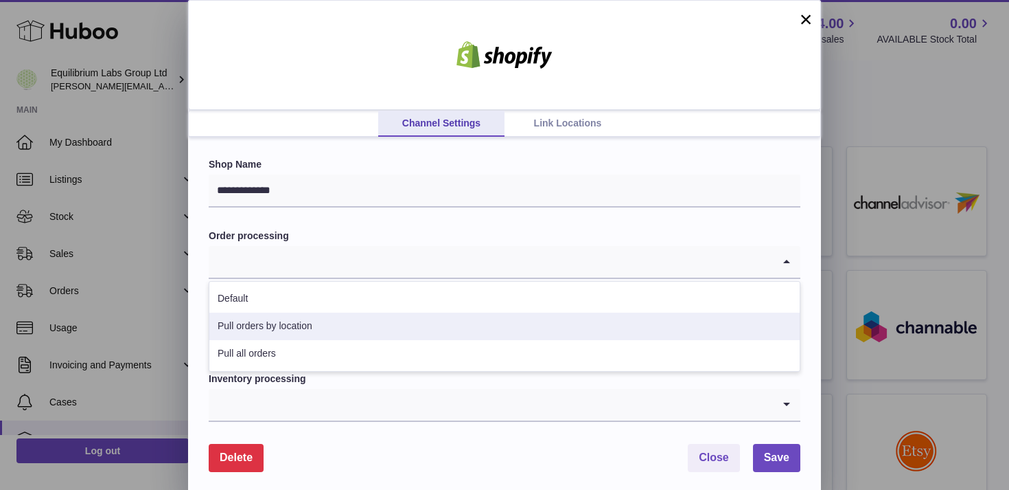
click at [327, 332] on li "Pull orders by location" at bounding box center [504, 325] width 590 height 27
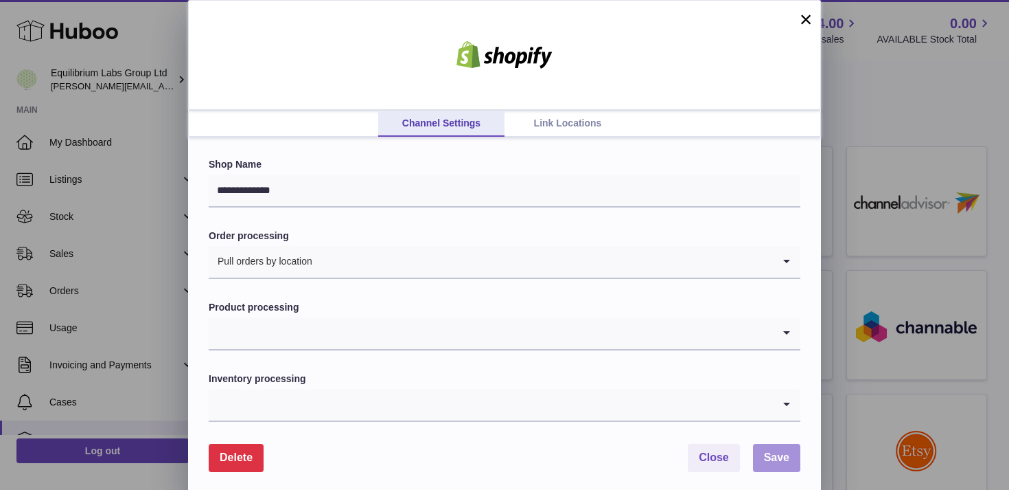
click at [770, 460] on span "Save" at bounding box center [776, 457] width 25 height 12
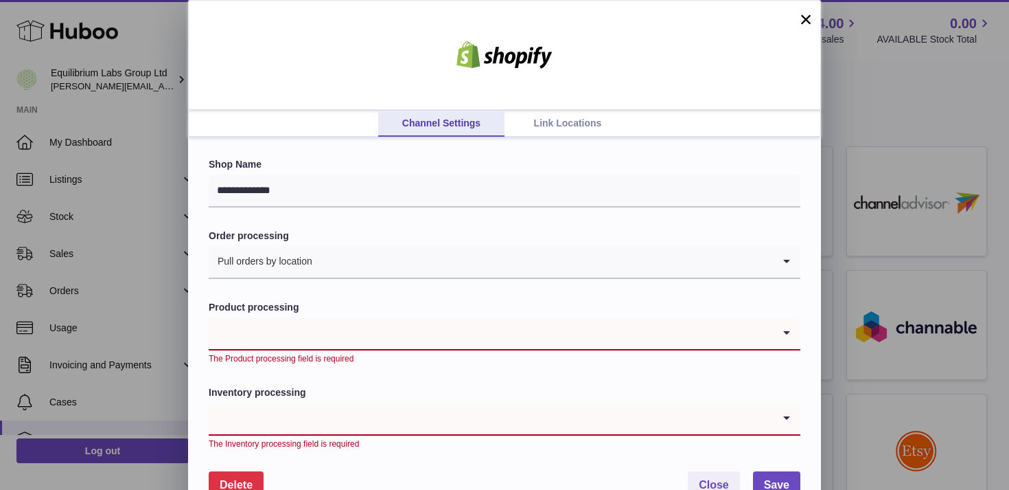
click at [365, 328] on input "Search for option" at bounding box center [491, 333] width 564 height 32
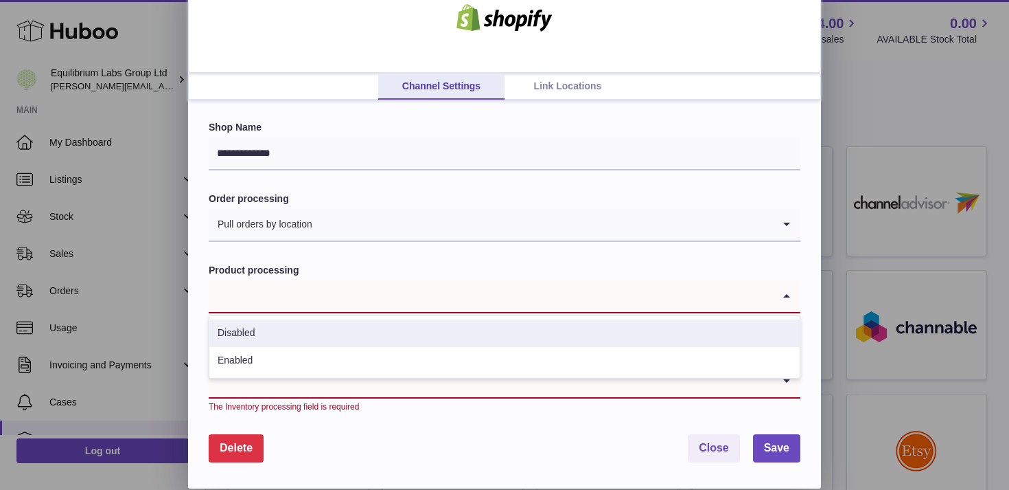
click at [195, 290] on div "**********" at bounding box center [504, 294] width 633 height 388
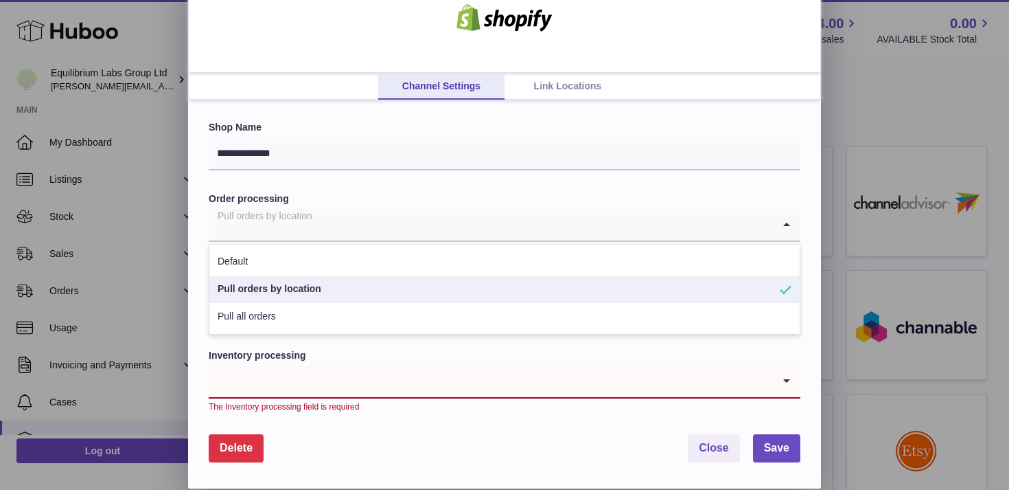
click at [331, 290] on li "Pull orders by location" at bounding box center [504, 288] width 590 height 27
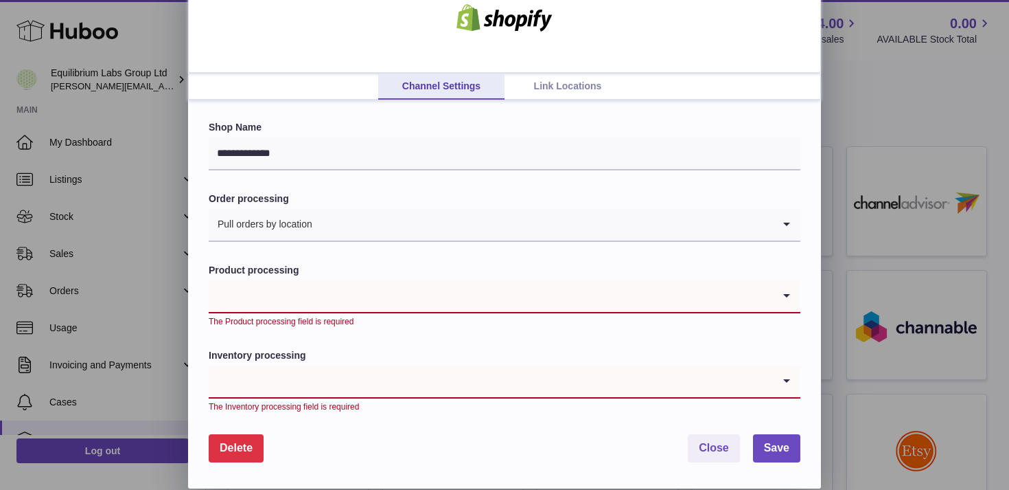
click at [308, 290] on input "Search for option" at bounding box center [491, 296] width 564 height 32
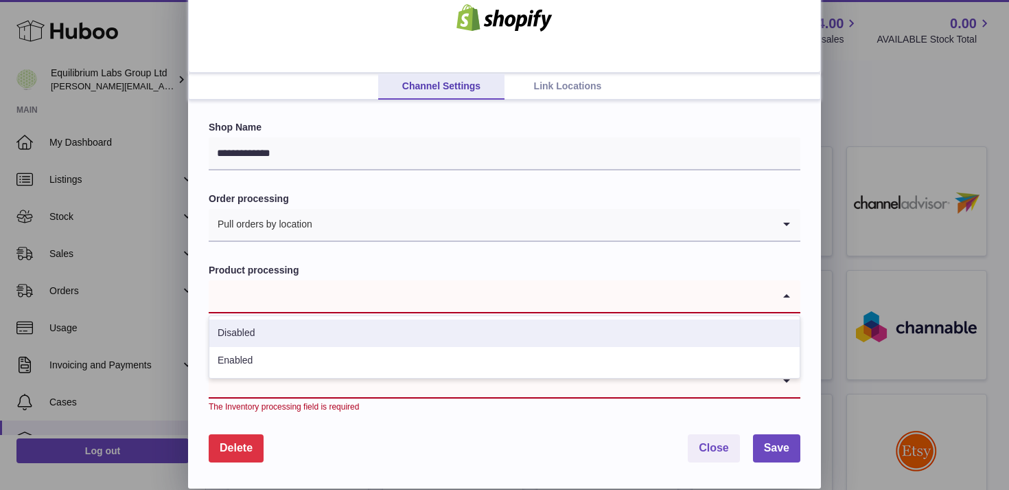
click at [178, 275] on div "**********" at bounding box center [504, 225] width 1009 height 525
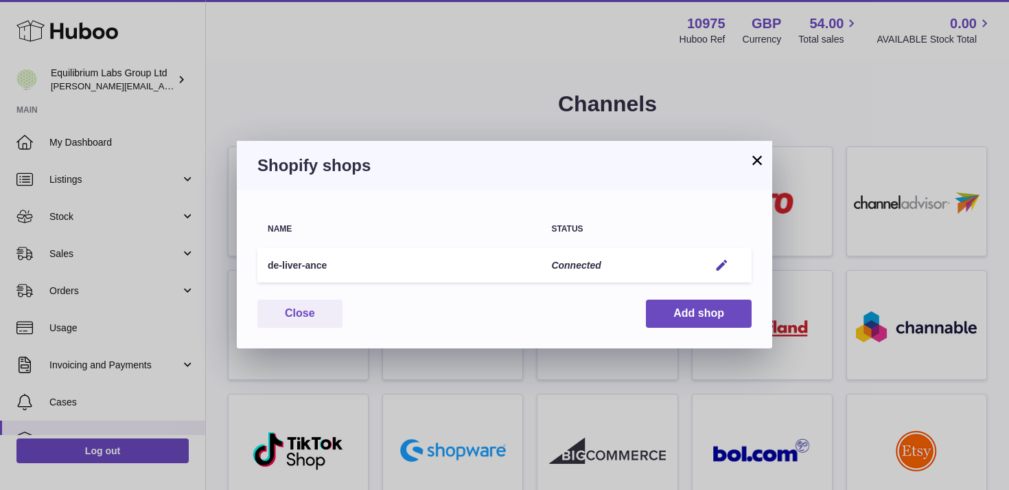
click at [354, 258] on td "de-liver-ance" at bounding box center [399, 265] width 284 height 35
click at [722, 266] on em "button" at bounding box center [722, 265] width 14 height 14
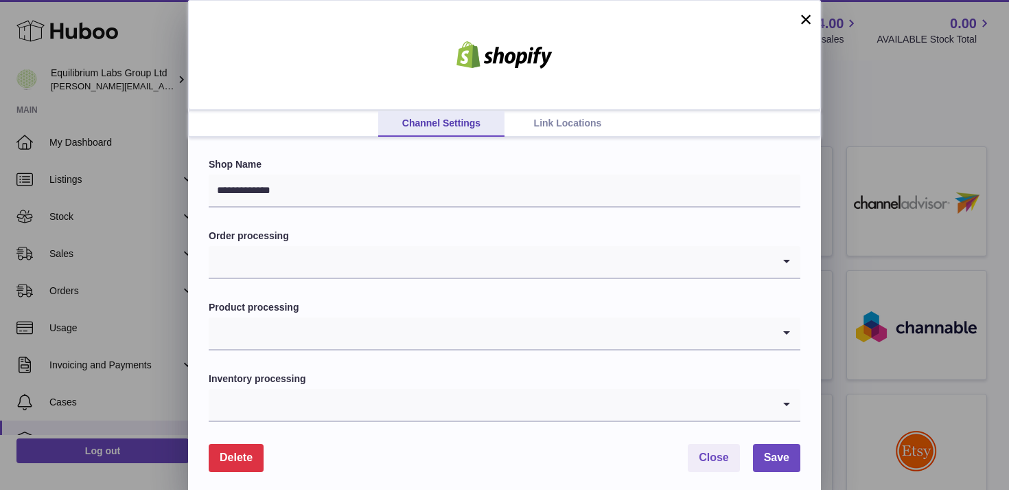
click at [564, 124] on link "Link Locations" at bounding box center [568, 124] width 126 height 26
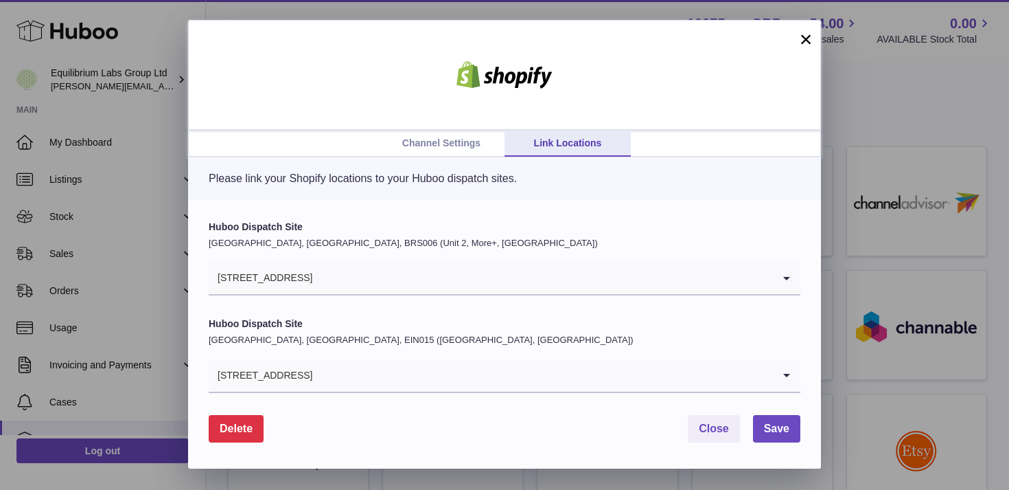
click at [454, 143] on link "Channel Settings" at bounding box center [441, 143] width 126 height 26
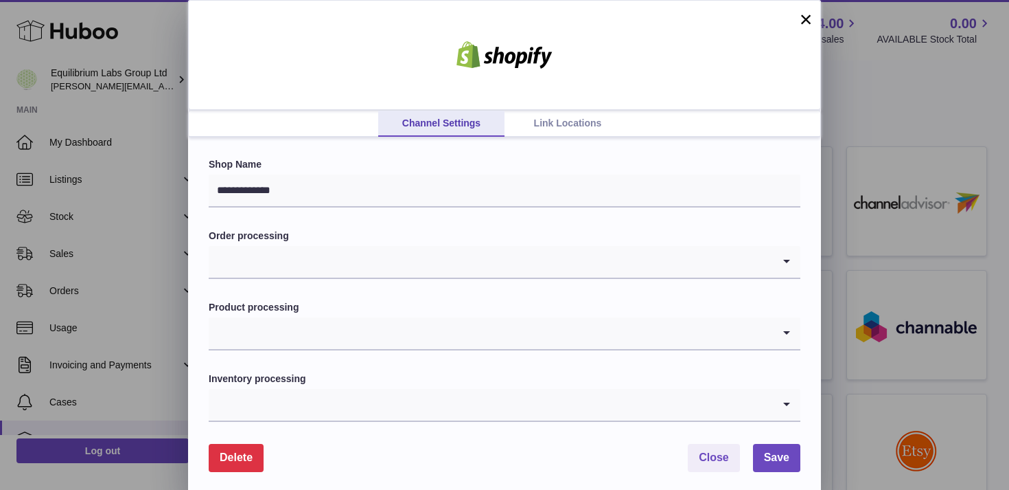
scroll to position [9, 0]
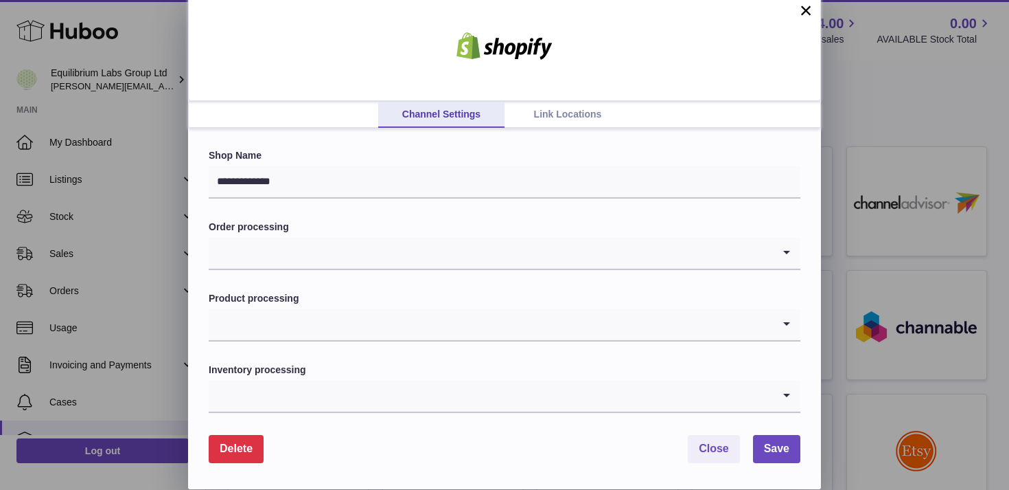
click at [288, 321] on input "Search for option" at bounding box center [491, 324] width 564 height 32
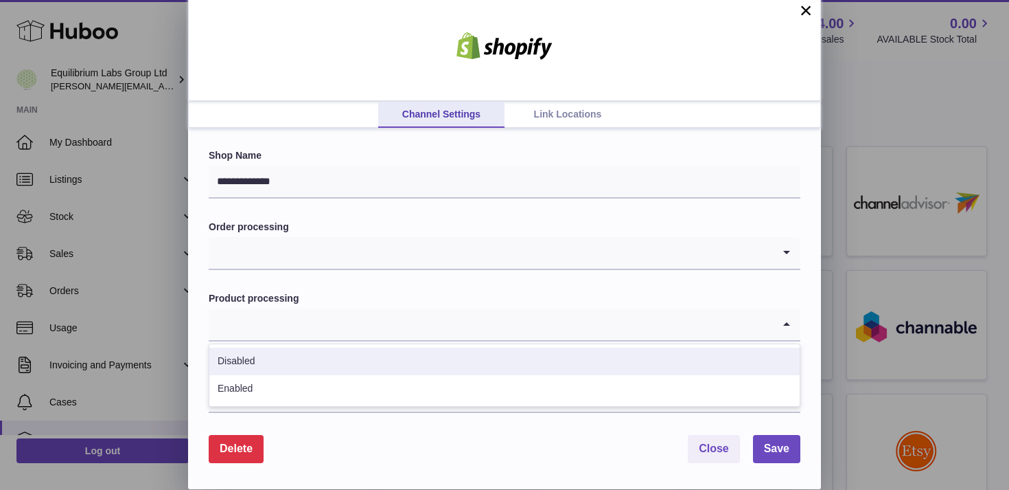
click at [291, 263] on input "Search for option" at bounding box center [491, 253] width 564 height 32
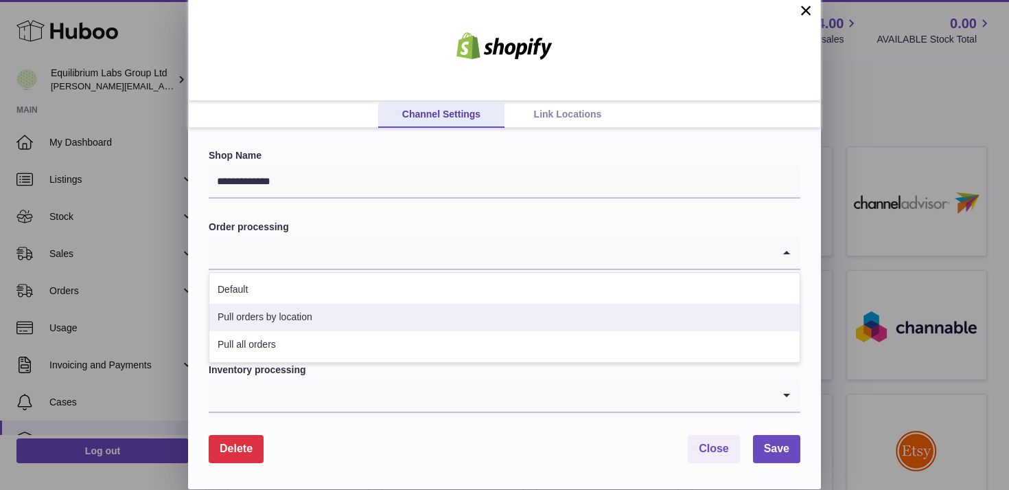
click at [287, 319] on li "Pull orders by location" at bounding box center [504, 316] width 590 height 27
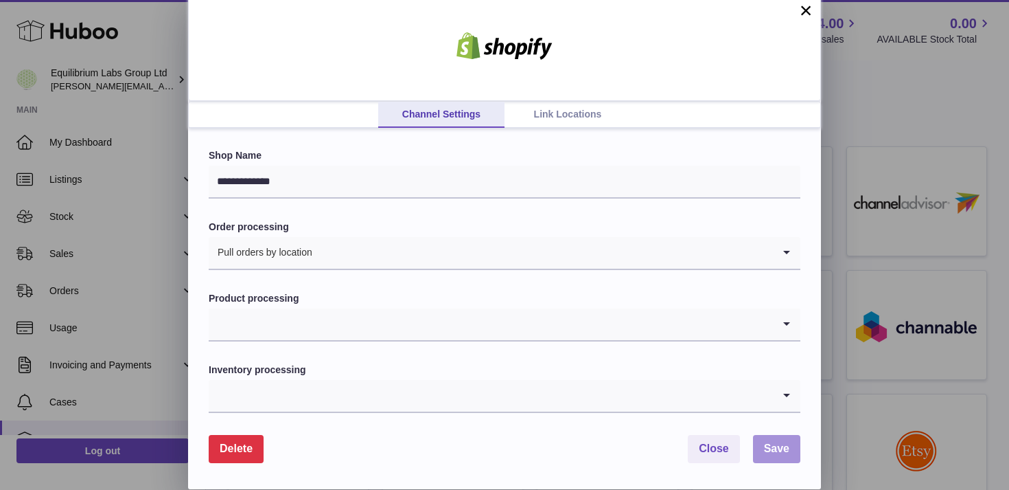
click at [783, 447] on span "Save" at bounding box center [776, 448] width 25 height 12
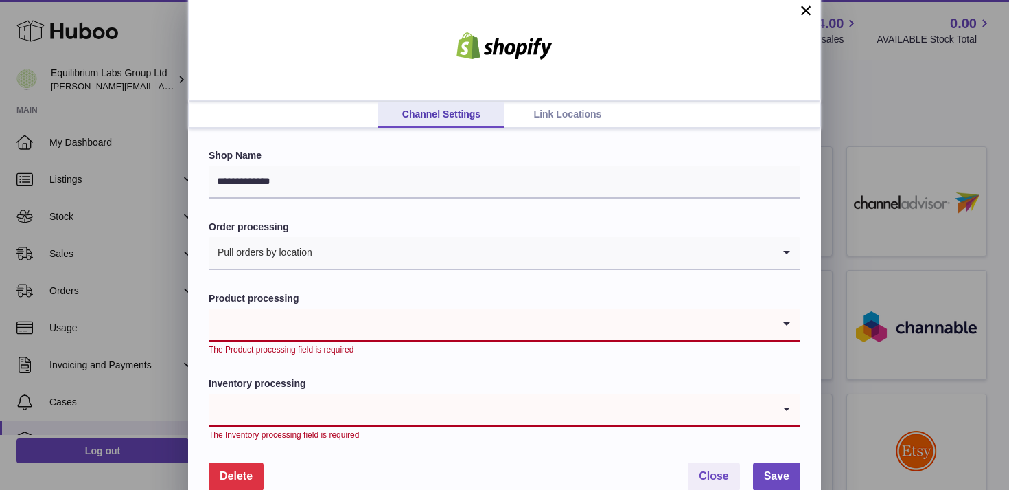
click at [307, 404] on input "Search for option" at bounding box center [491, 409] width 564 height 32
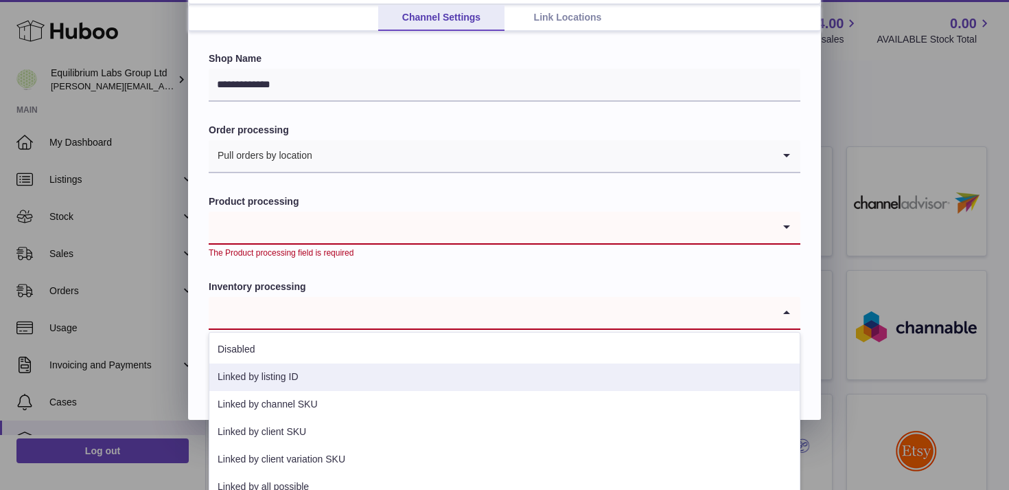
scroll to position [121, 0]
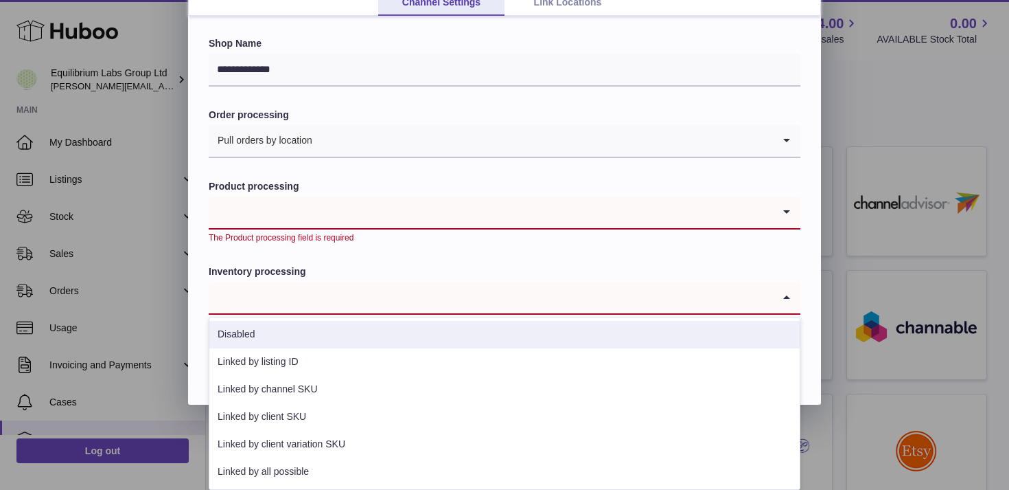
click at [181, 304] on div "**********" at bounding box center [504, 141] width 1009 height 525
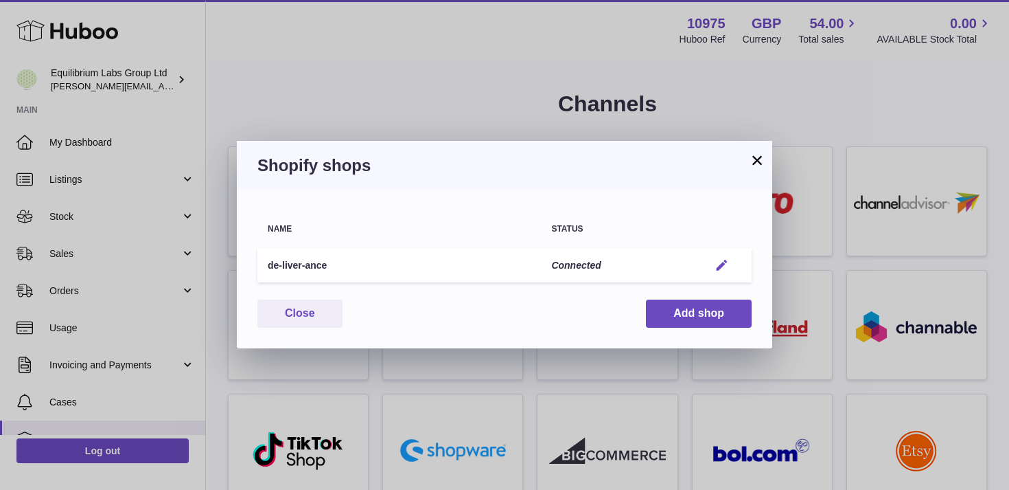
click at [722, 264] on em "button" at bounding box center [722, 265] width 14 height 14
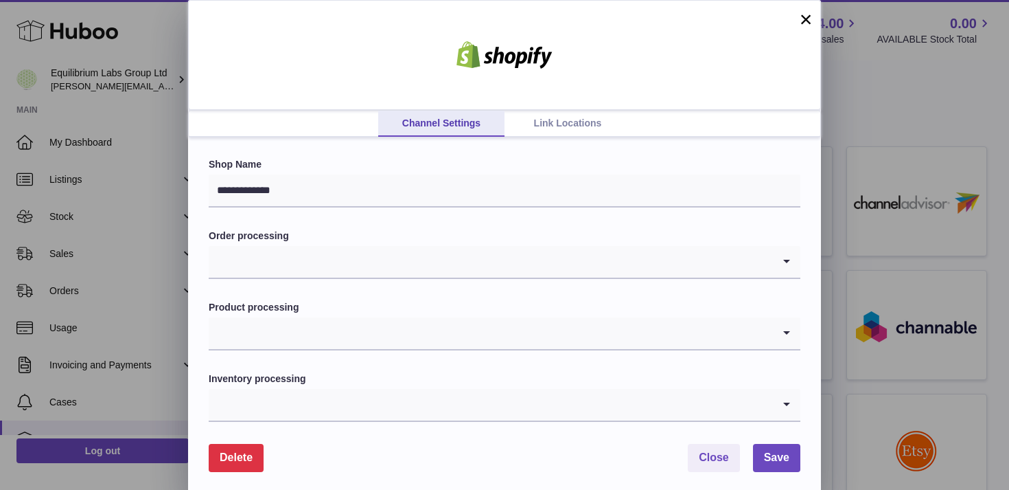
click at [292, 264] on input "Search for option" at bounding box center [491, 262] width 564 height 32
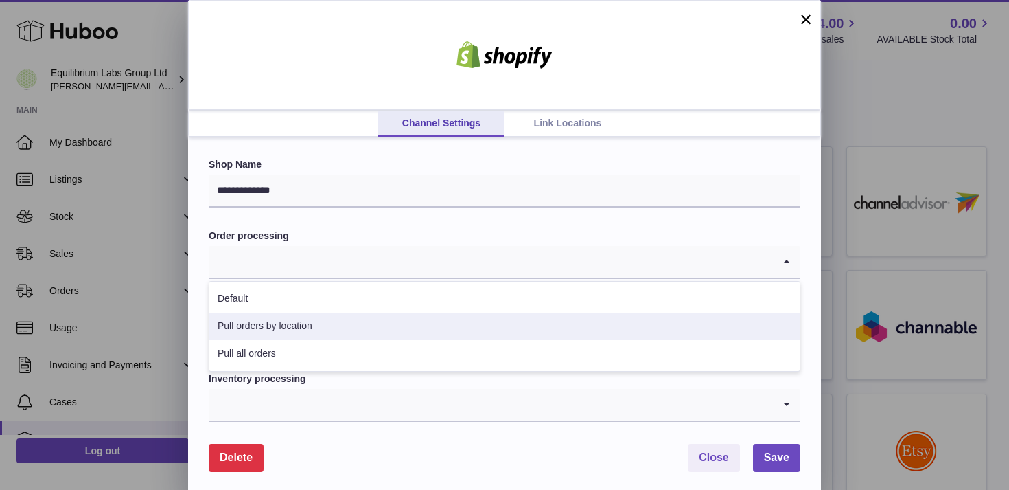
click at [282, 328] on li "Pull orders by location" at bounding box center [504, 325] width 590 height 27
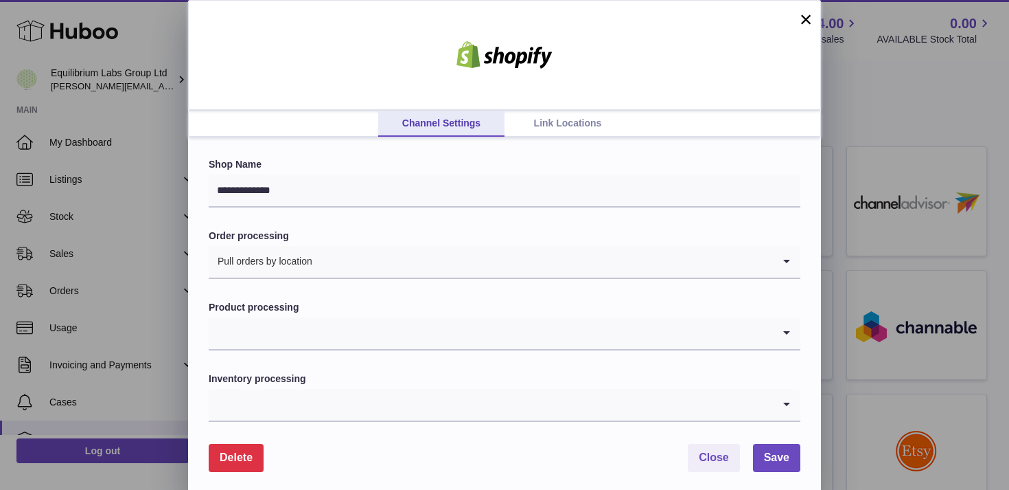
scroll to position [9, 0]
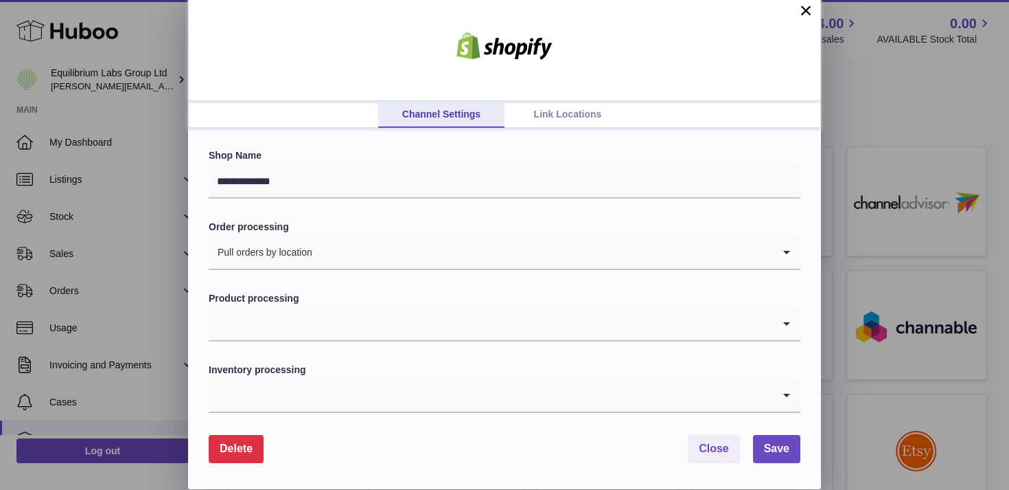
click at [309, 383] on input "Search for option" at bounding box center [491, 396] width 564 height 32
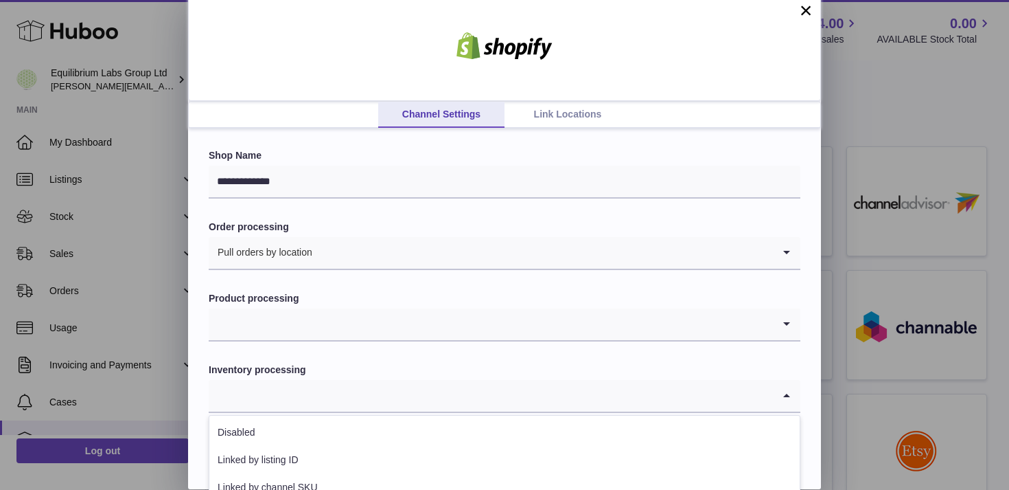
scroll to position [107, 0]
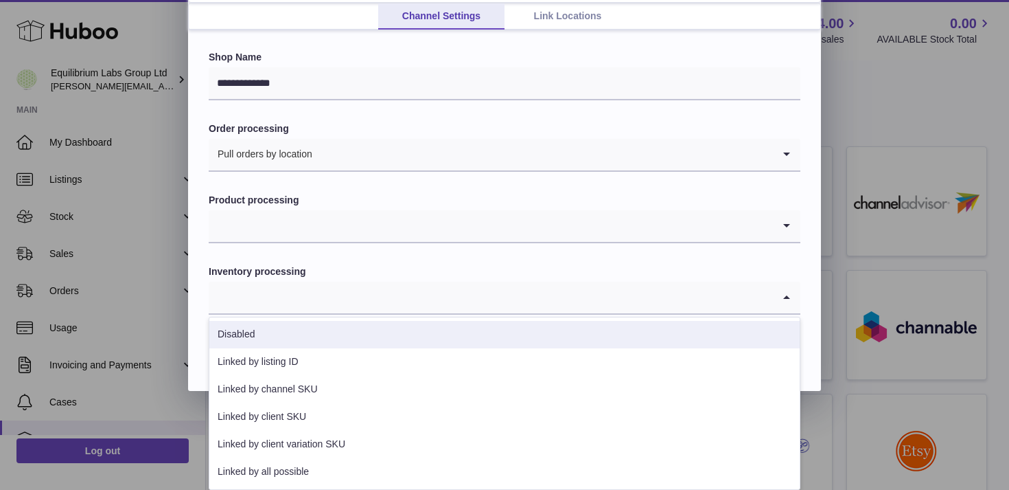
click at [341, 335] on li "Disabled" at bounding box center [504, 334] width 590 height 27
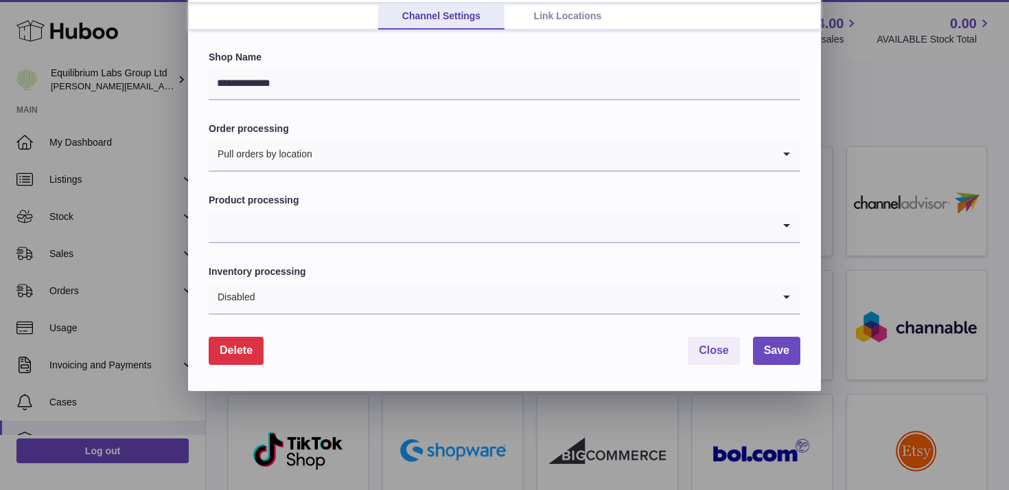
scroll to position [9, 0]
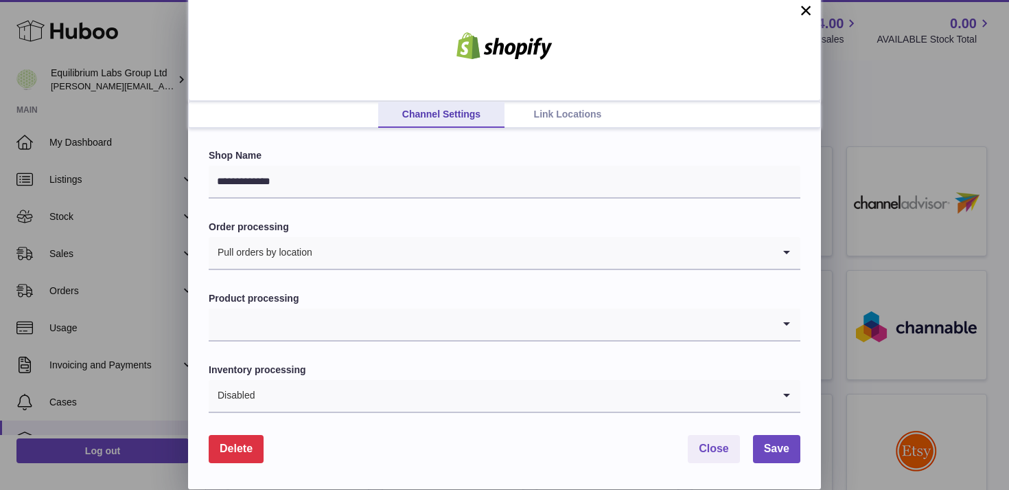
click at [321, 389] on input "Search for option" at bounding box center [514, 396] width 518 height 32
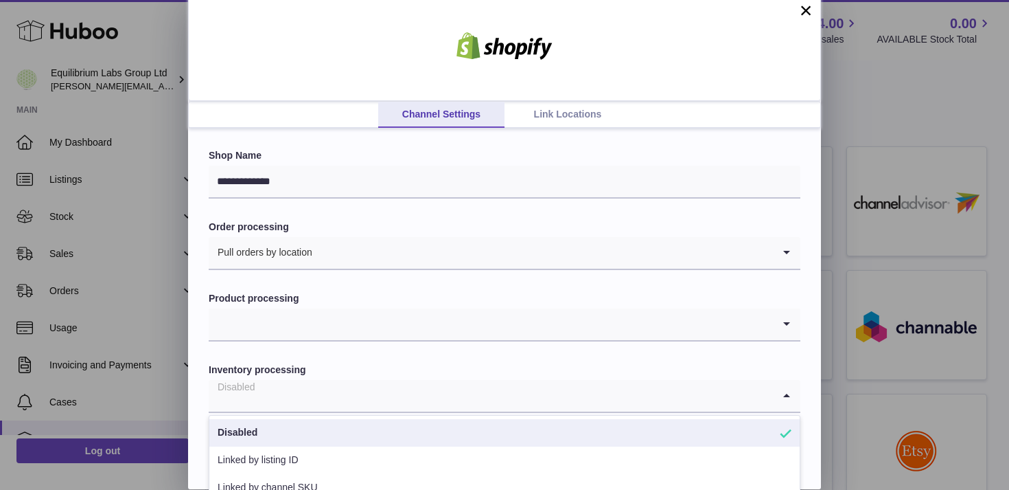
scroll to position [107, 0]
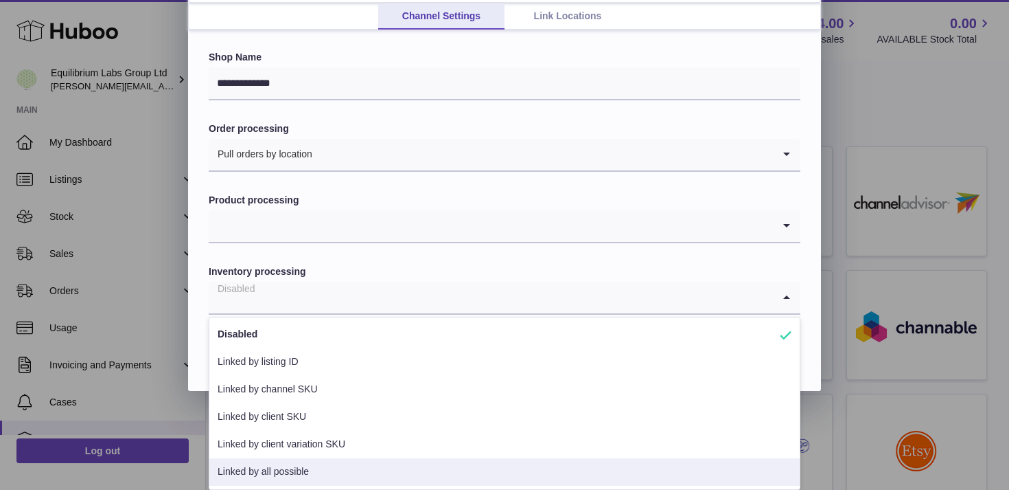
click at [341, 472] on li "Linked by all possible" at bounding box center [504, 471] width 590 height 27
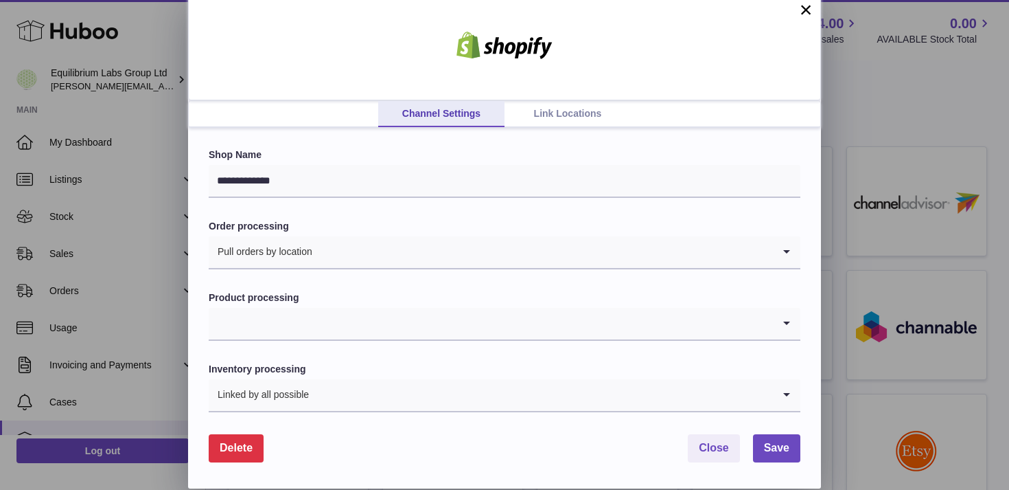
scroll to position [9, 0]
click at [298, 332] on input "Search for option" at bounding box center [491, 324] width 564 height 32
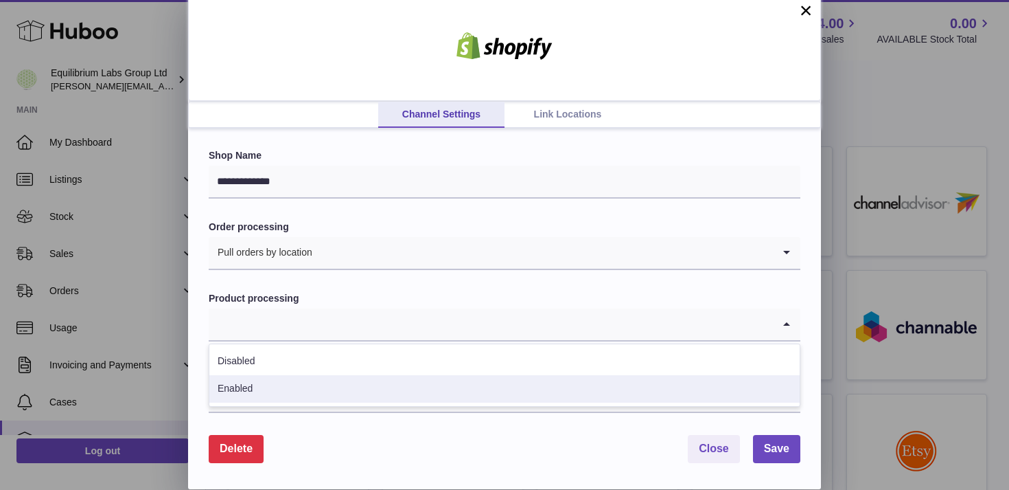
click at [308, 379] on li "Enabled" at bounding box center [504, 388] width 590 height 27
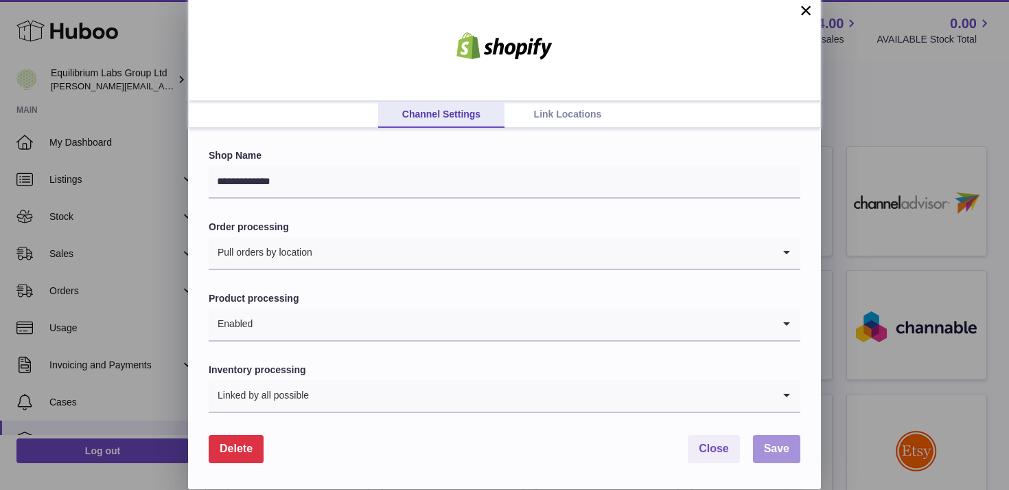
click at [764, 453] on button "Save" at bounding box center [776, 449] width 47 height 28
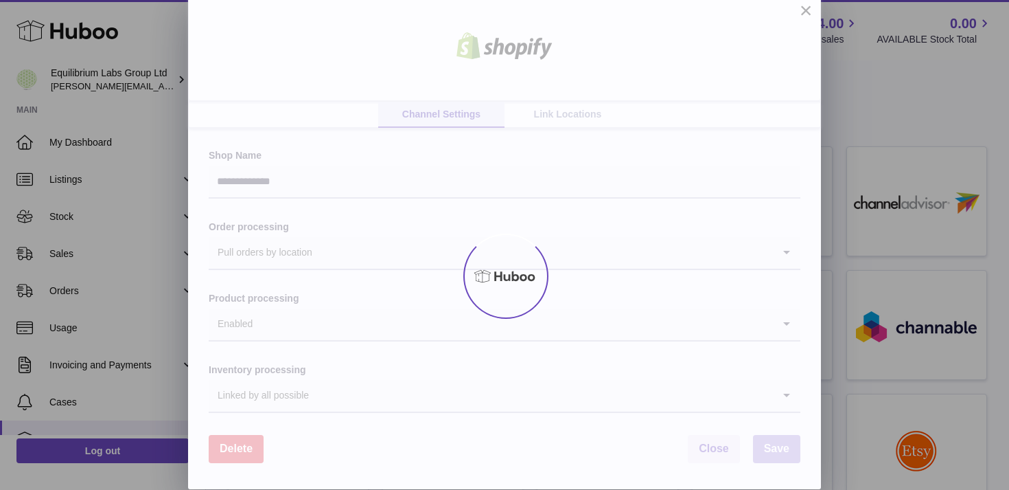
scroll to position [0, 0]
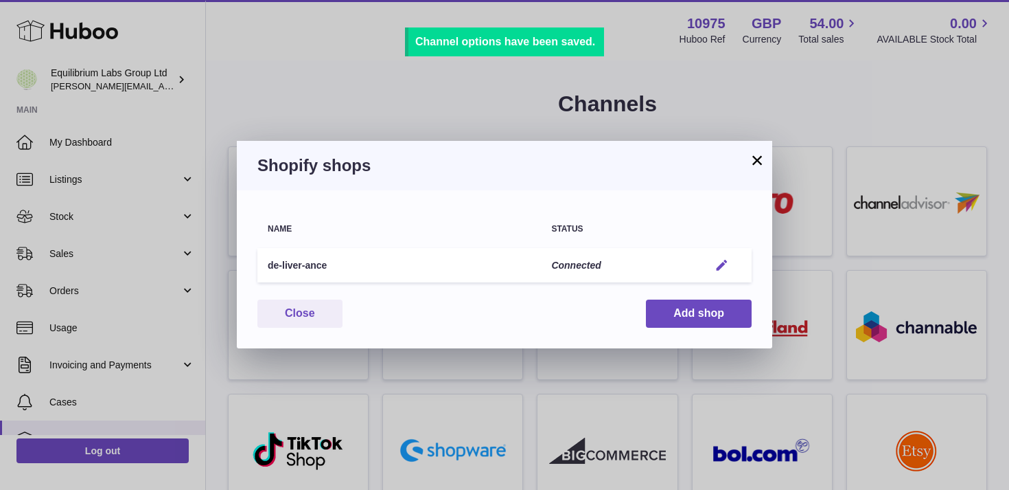
click at [726, 267] on em "button" at bounding box center [722, 265] width 14 height 14
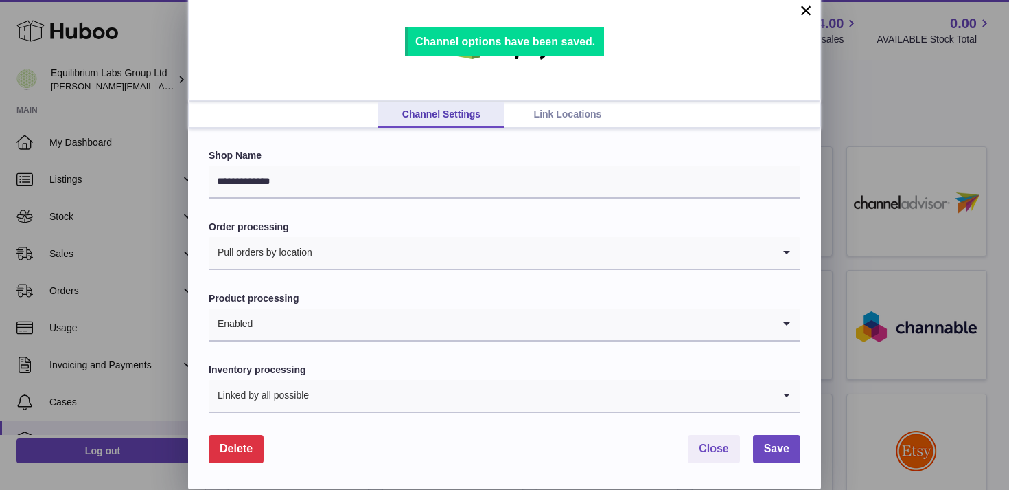
scroll to position [6, 0]
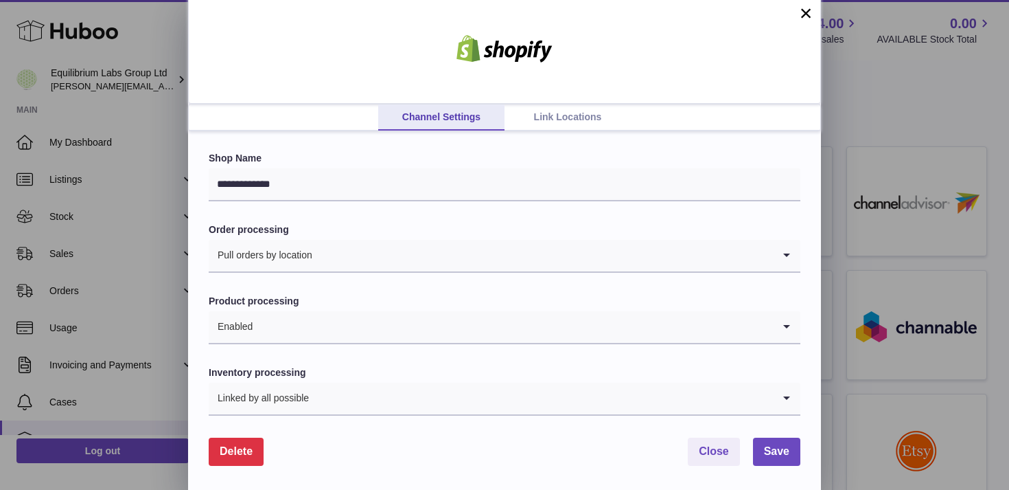
click at [547, 115] on link "Link Locations" at bounding box center [568, 117] width 126 height 26
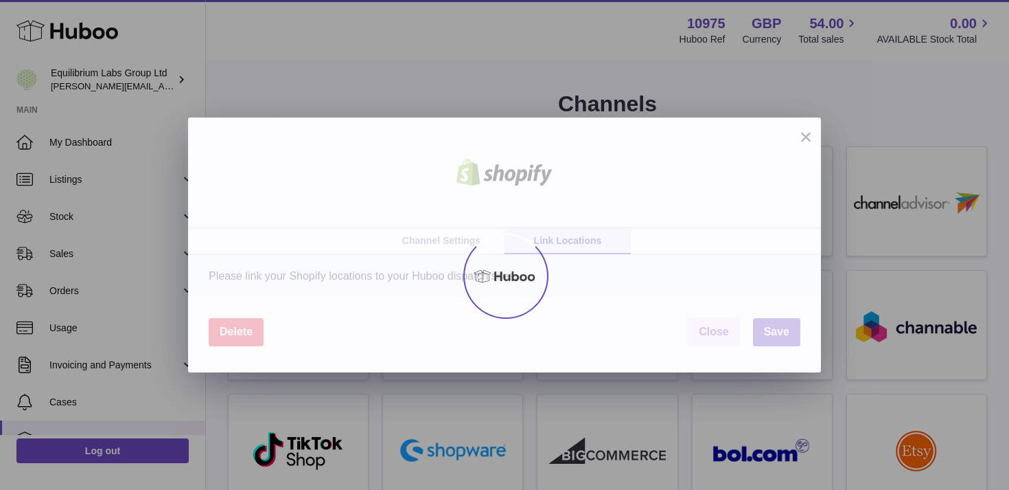
scroll to position [0, 0]
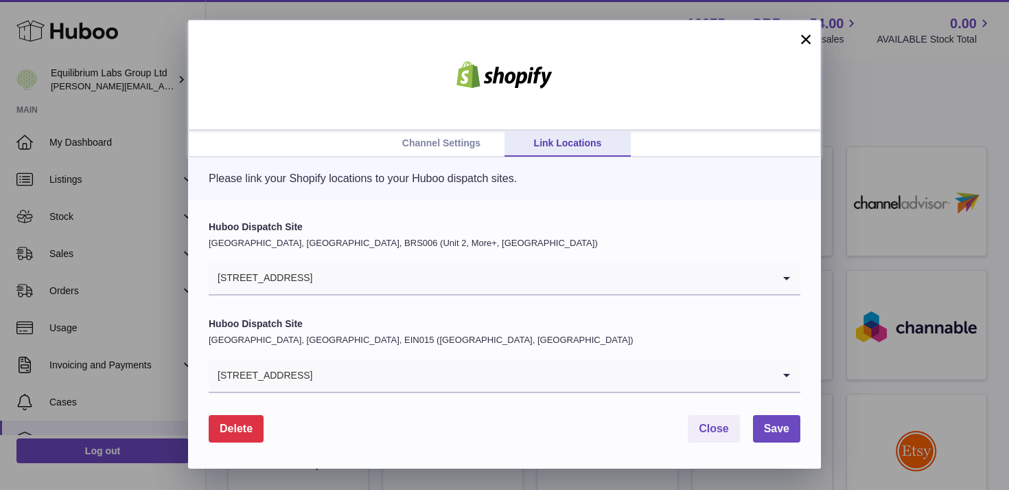
click at [808, 45] on button "×" at bounding box center [806, 39] width 16 height 16
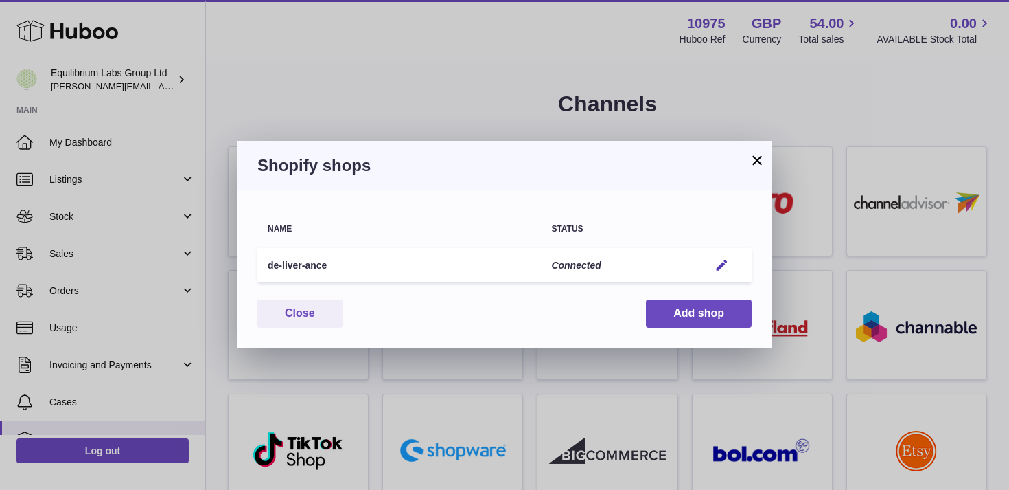
click at [757, 160] on button "×" at bounding box center [757, 160] width 16 height 16
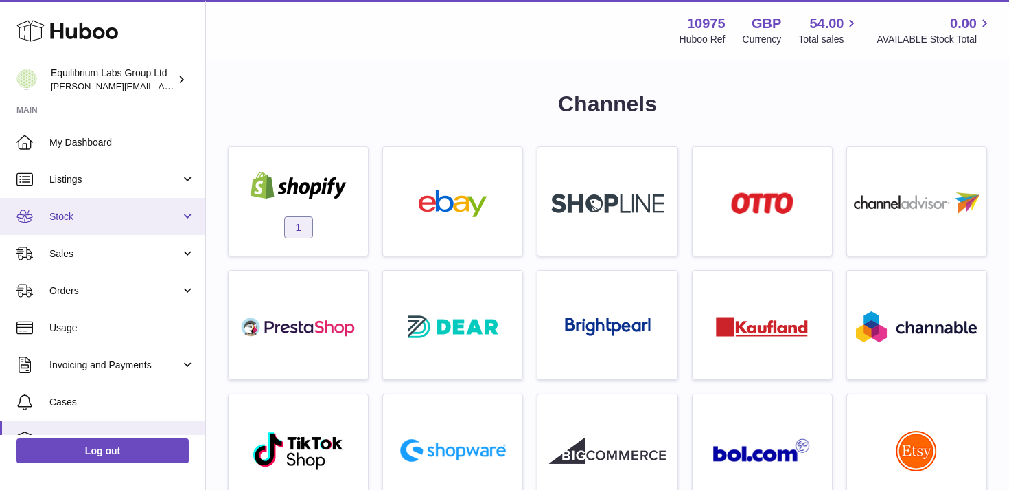
click at [168, 220] on span "Stock" at bounding box center [114, 216] width 131 height 13
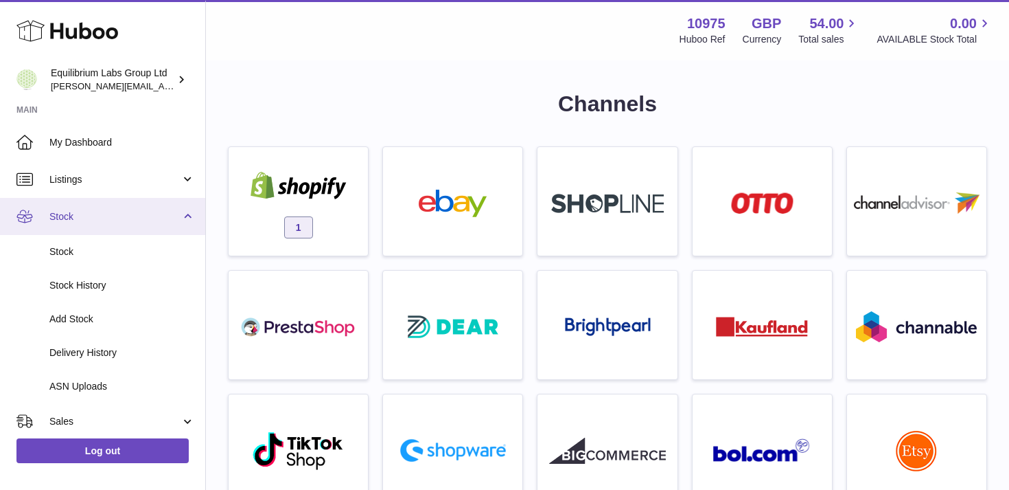
click at [172, 219] on span "Stock" at bounding box center [114, 216] width 131 height 13
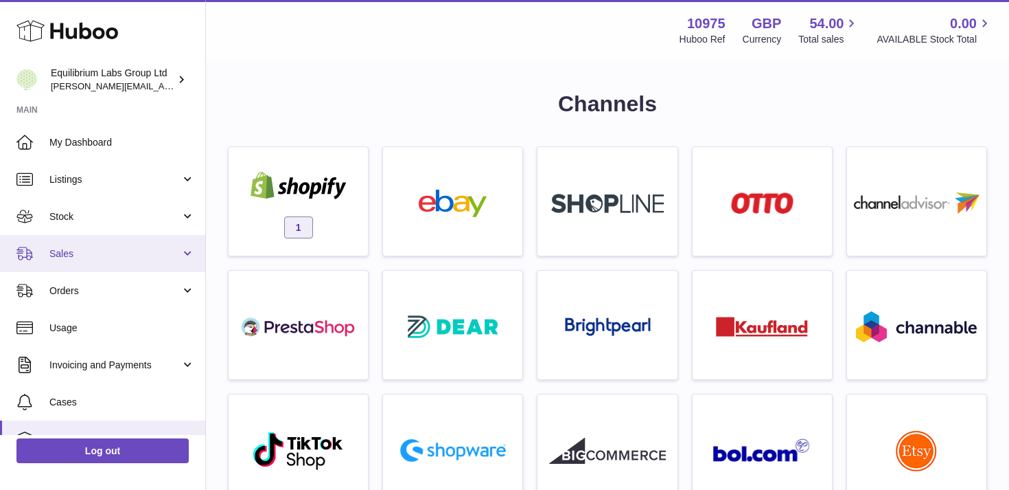
click at [156, 251] on span "Sales" at bounding box center [114, 253] width 131 height 13
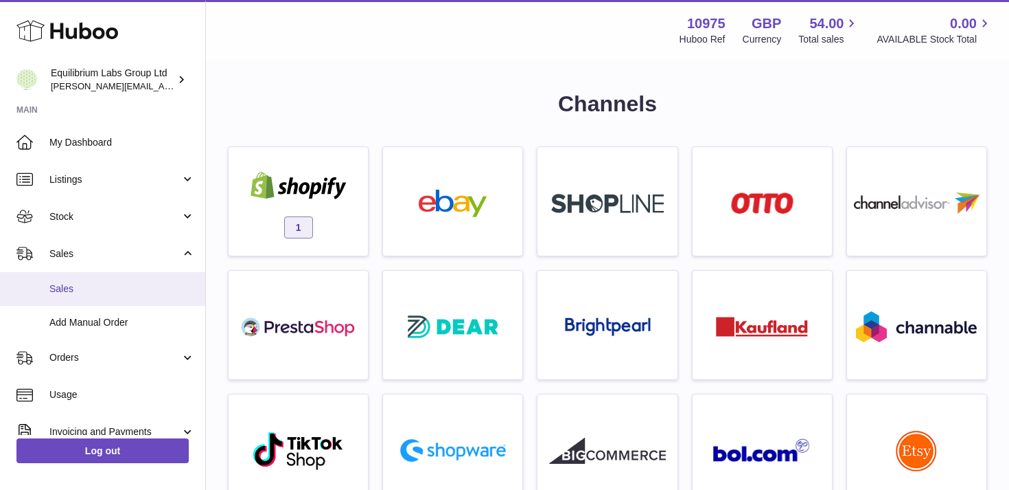
click at [129, 287] on span "Sales" at bounding box center [122, 288] width 146 height 13
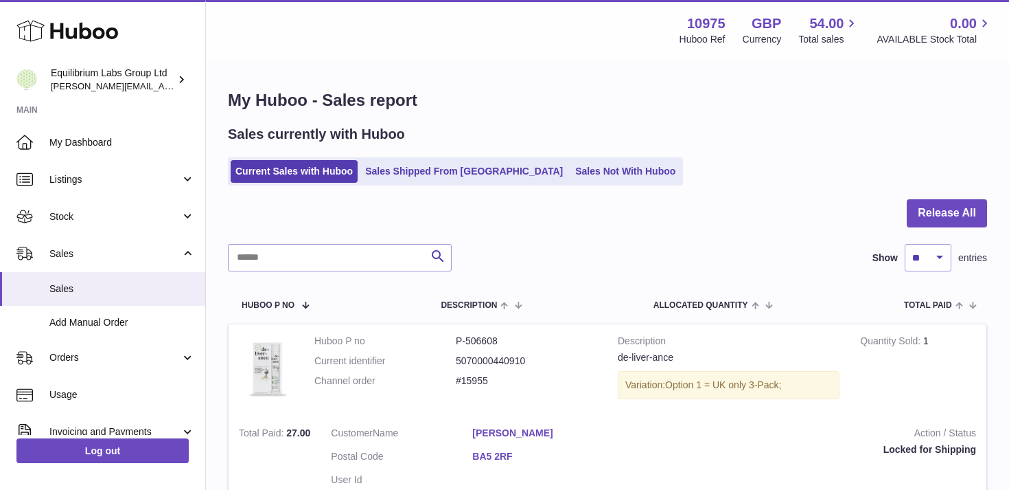
click at [409, 214] on div at bounding box center [607, 221] width 759 height 45
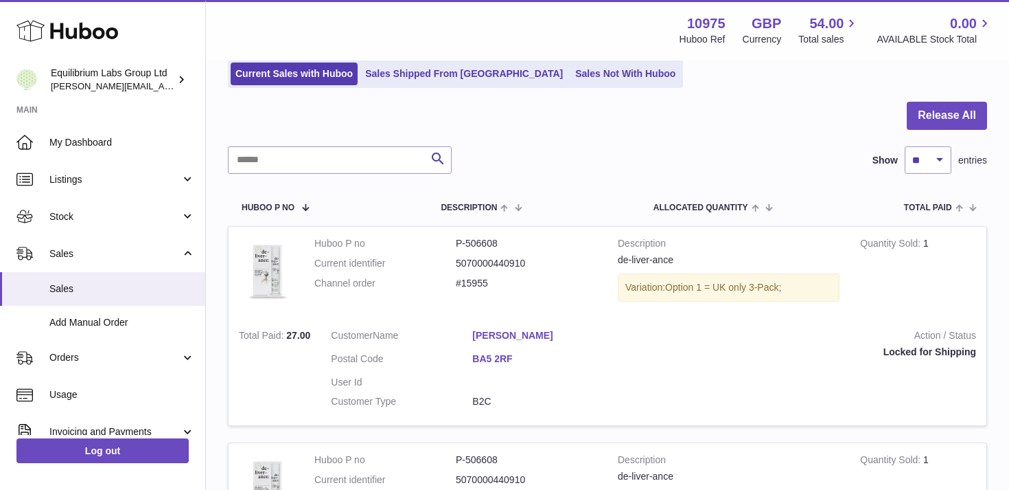
scroll to position [99, 0]
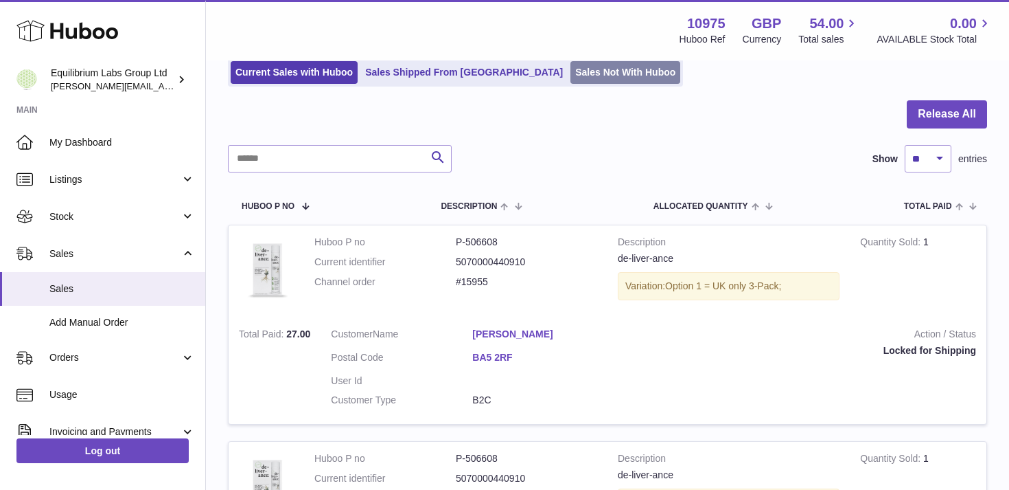
click at [571, 81] on link "Sales Not With Huboo" at bounding box center [626, 72] width 110 height 23
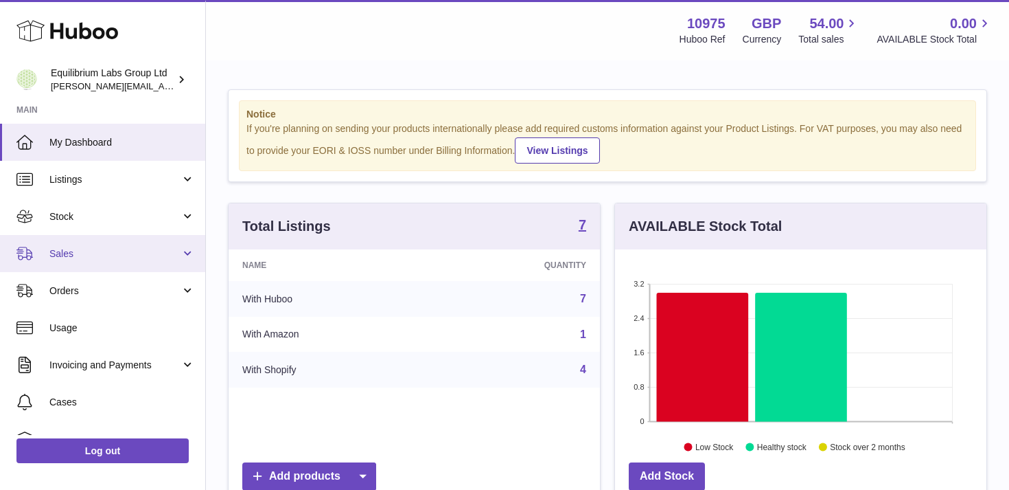
click at [150, 252] on span "Sales" at bounding box center [114, 253] width 131 height 13
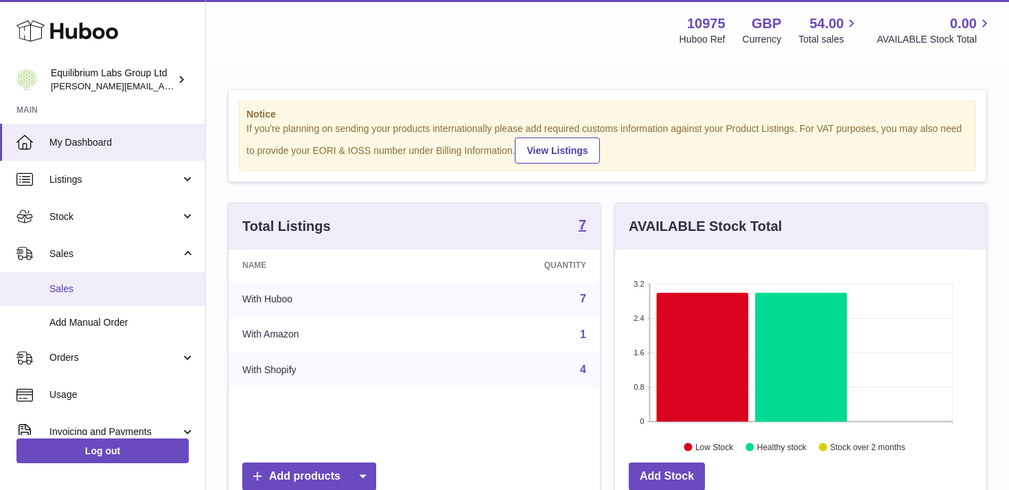
click at [153, 292] on span "Sales" at bounding box center [122, 288] width 146 height 13
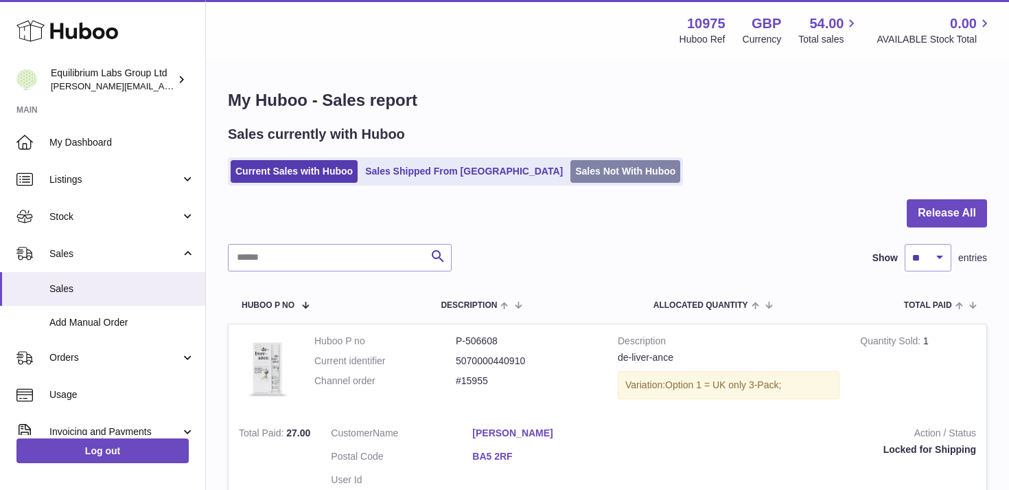
click at [571, 174] on link "Sales Not With Huboo" at bounding box center [626, 171] width 110 height 23
